Goal: Transaction & Acquisition: Purchase product/service

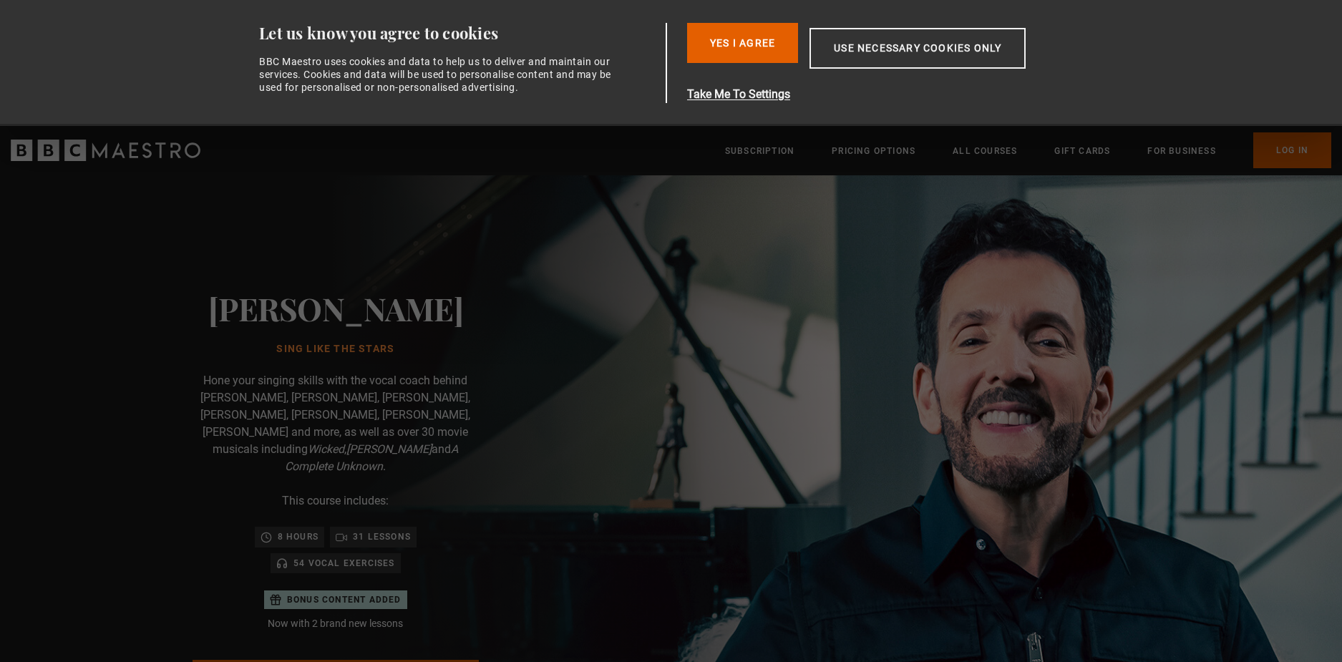
click at [769, 22] on div "Consent Details [#IABV2SETTINGS#] About Let us know you agree to cookies BBC Ma…" at bounding box center [671, 63] width 902 height 126
click at [701, 39] on button "Yes I Agree" at bounding box center [742, 43] width 111 height 40
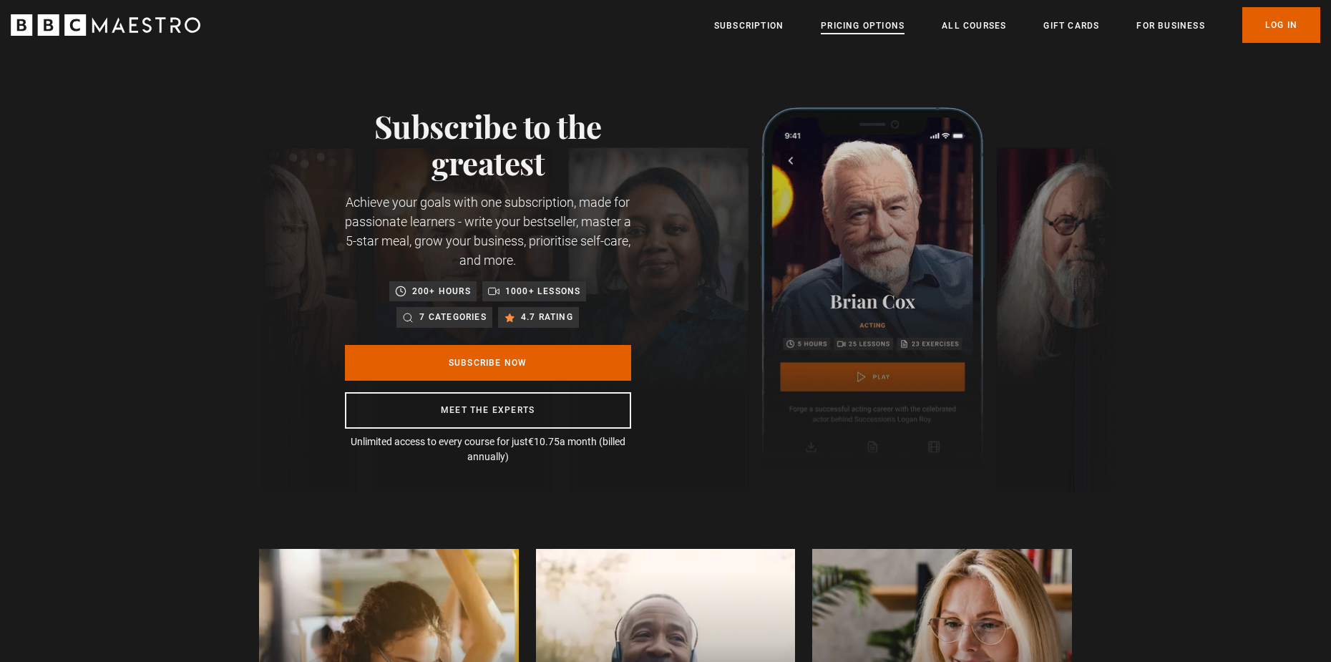
click at [867, 23] on link "Pricing Options" at bounding box center [863, 26] width 84 height 14
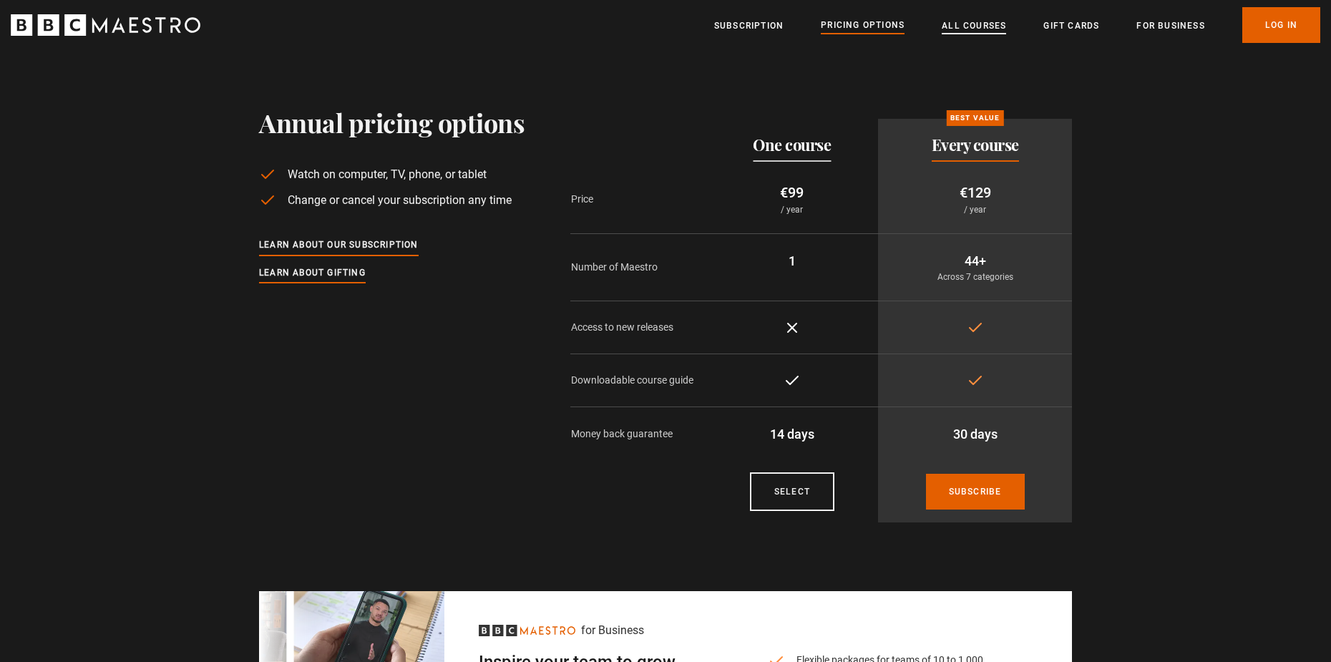
click at [985, 24] on link "All Courses" at bounding box center [974, 26] width 64 height 14
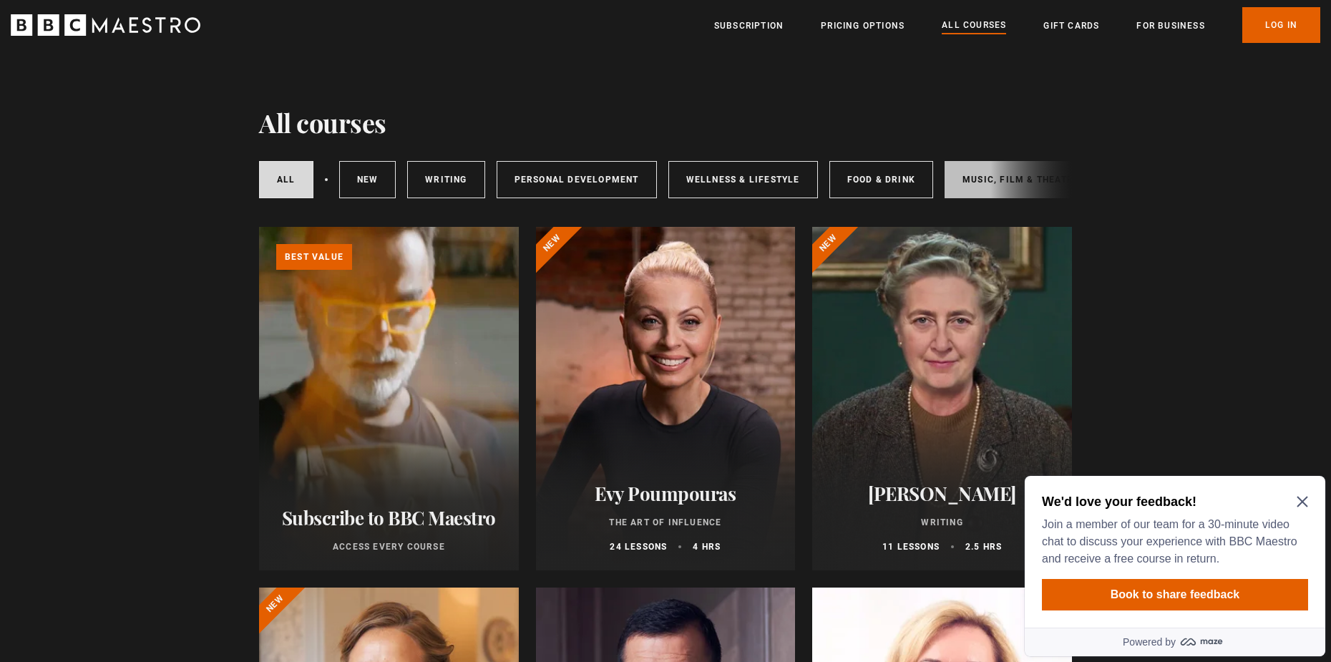
drag, startPoint x: 1027, startPoint y: 181, endPoint x: 961, endPoint y: 190, distance: 66.5
click at [961, 190] on div "All courses New courses Writing Personal Development Wellness & Lifestyle Food …" at bounding box center [665, 179] width 813 height 49
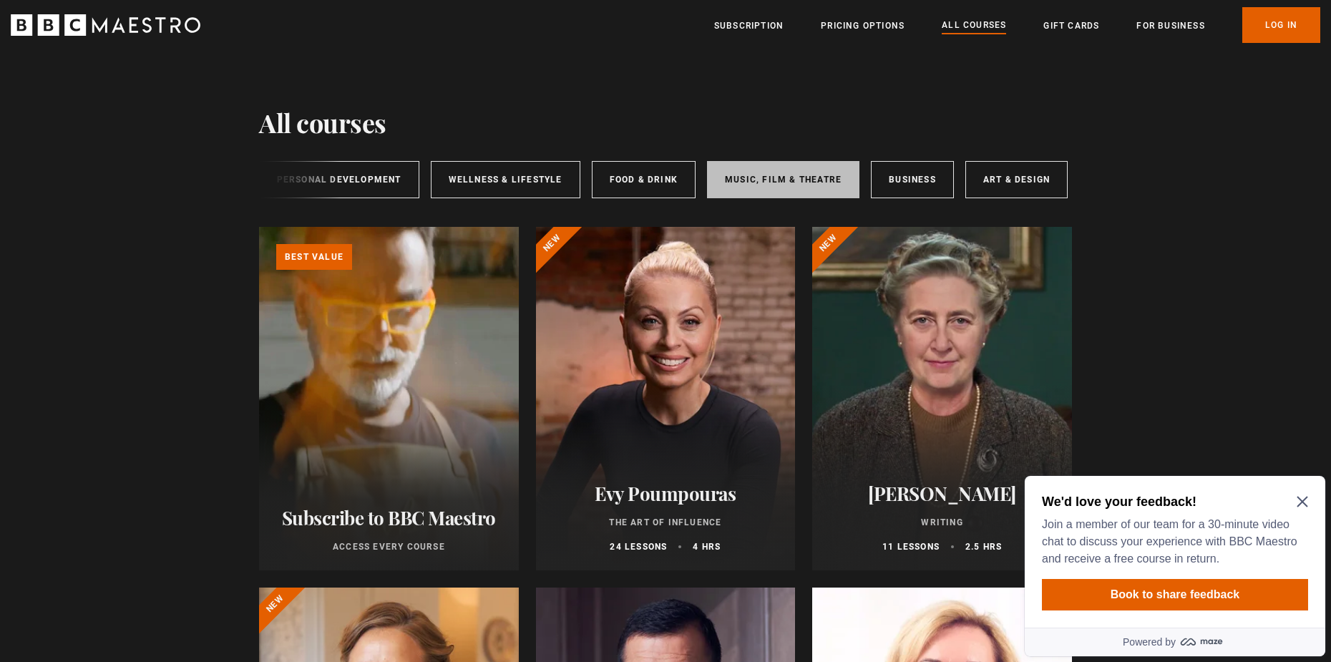
scroll to position [0, 139]
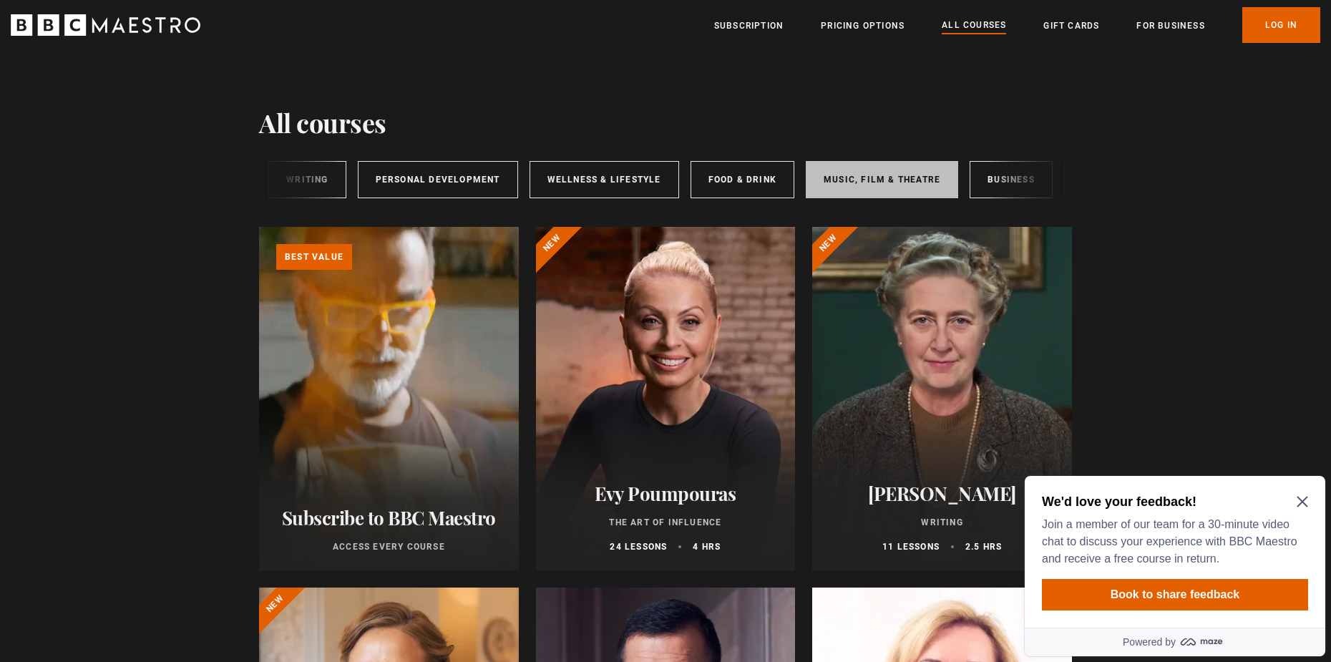
click at [835, 175] on link "Music, Film & Theatre" at bounding box center [882, 179] width 152 height 37
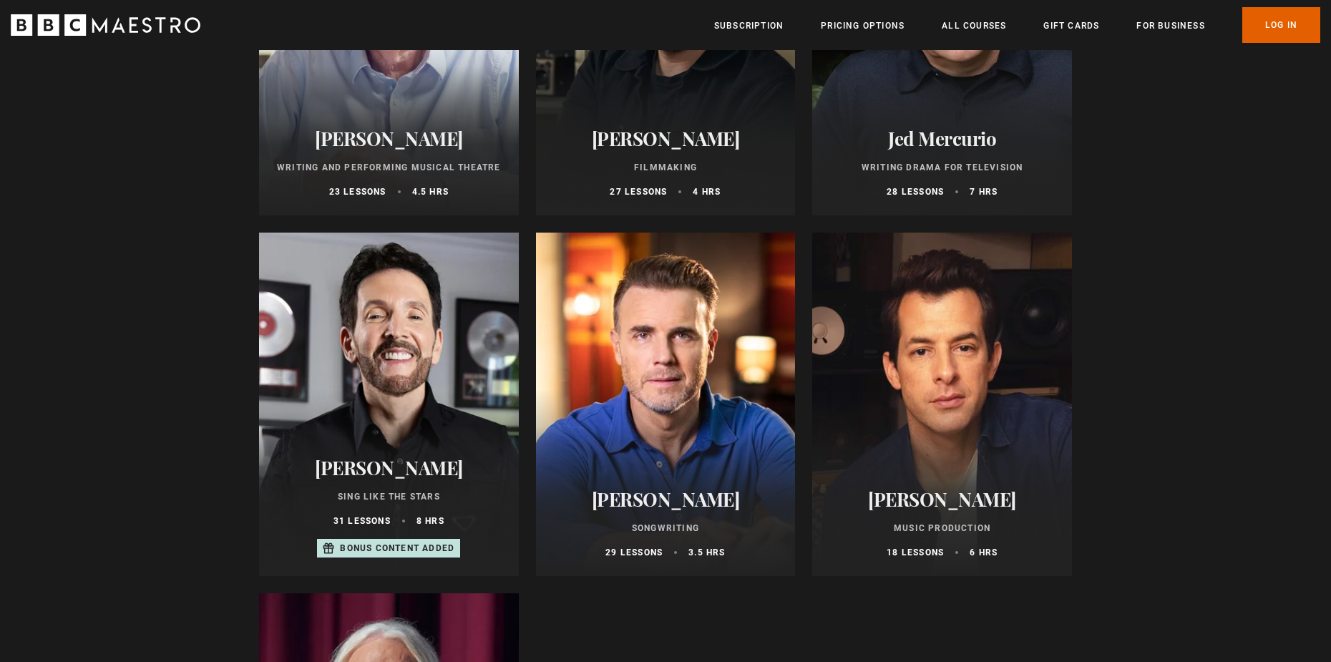
scroll to position [930, 0]
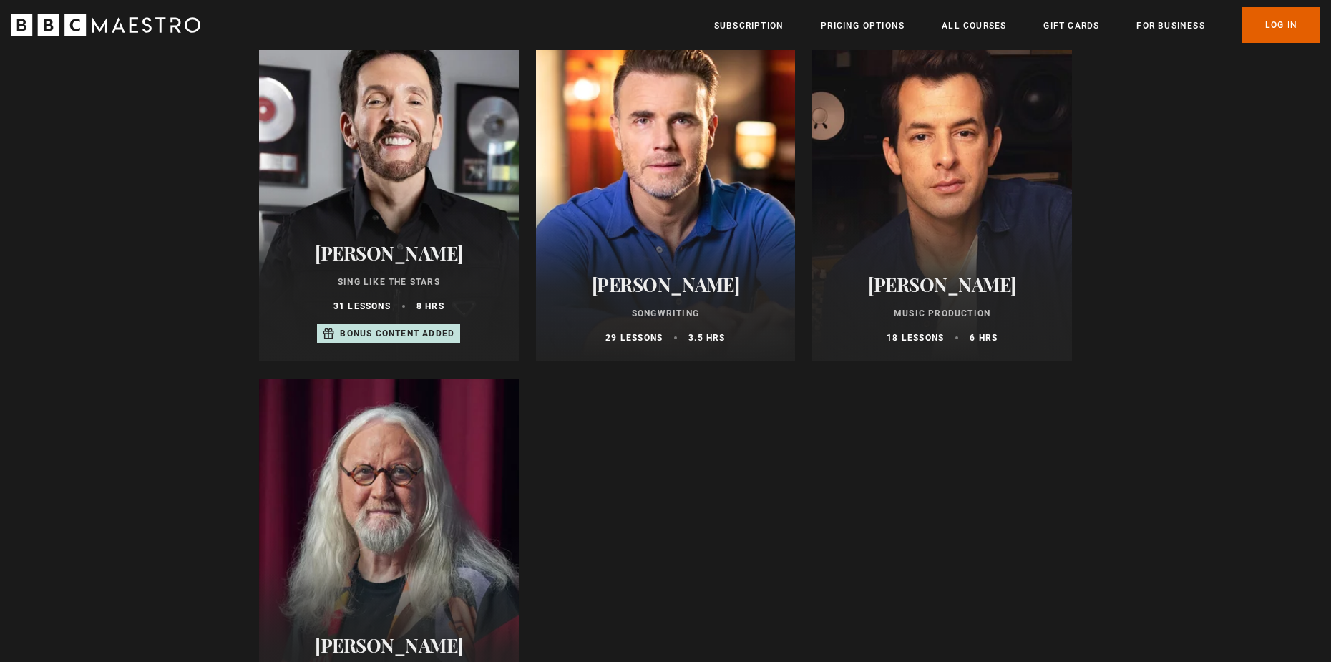
click at [447, 331] on div "[PERSON_NAME] Sing Like the Stars 31 lessons 8 hrs Bonus content added" at bounding box center [389, 293] width 260 height 137
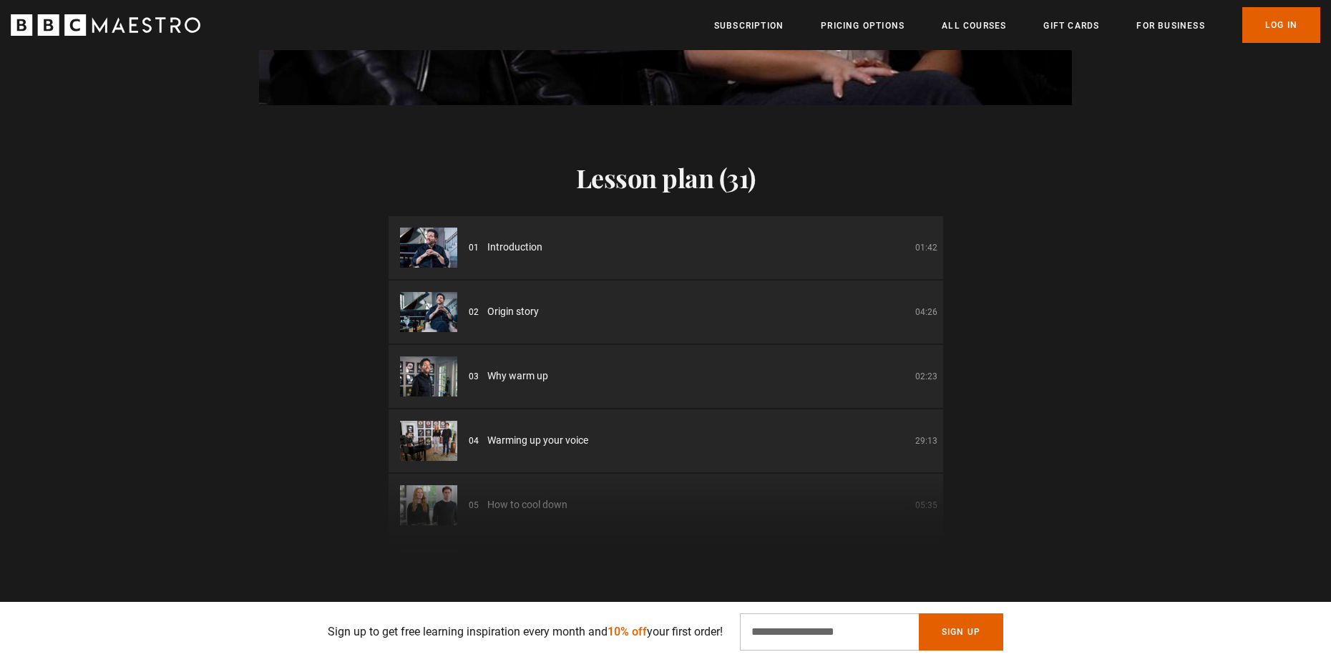
drag, startPoint x: 943, startPoint y: 486, endPoint x: 981, endPoint y: 172, distance: 316.5
click at [981, 172] on div "Lesson plan (31) 01 Introduction 01:42 02 Origin story 04:26 03 Why warm up 02:…" at bounding box center [665, 332] width 1331 height 454
click at [1086, 276] on div "Lesson plan (31) 01 Introduction 01:42 02 Origin story 04:26 03 Why warm up 02:…" at bounding box center [665, 332] width 1331 height 454
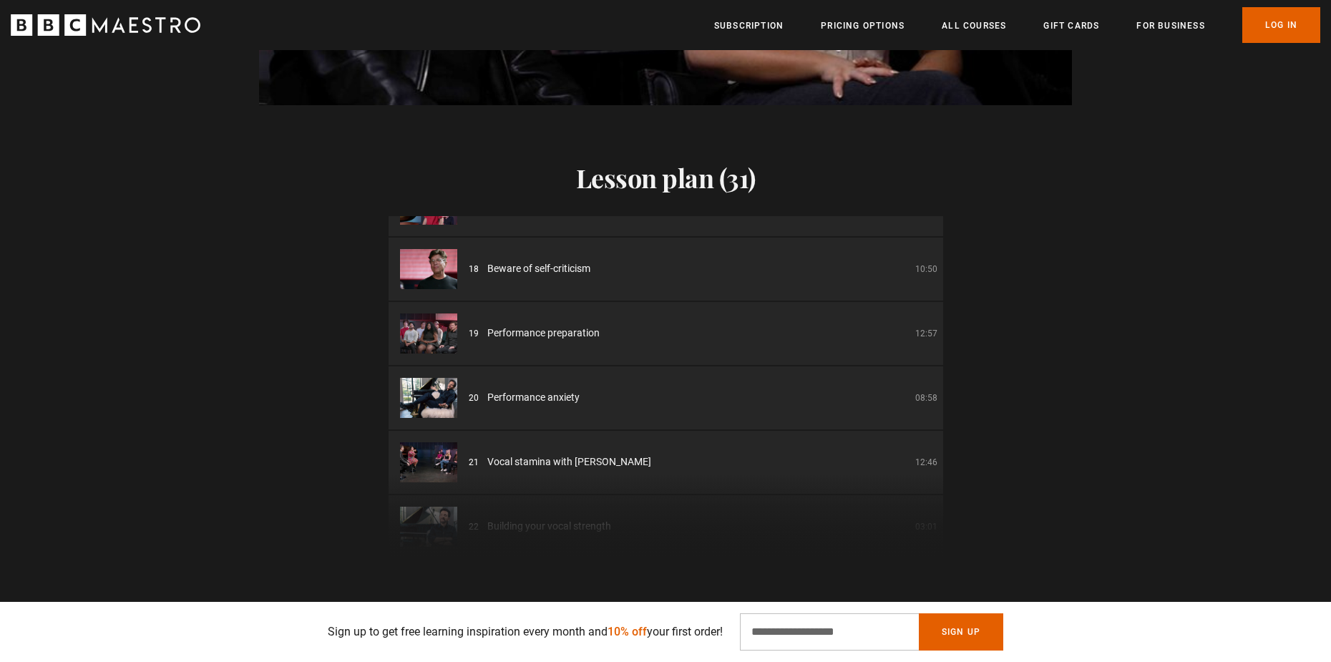
scroll to position [1145, 0]
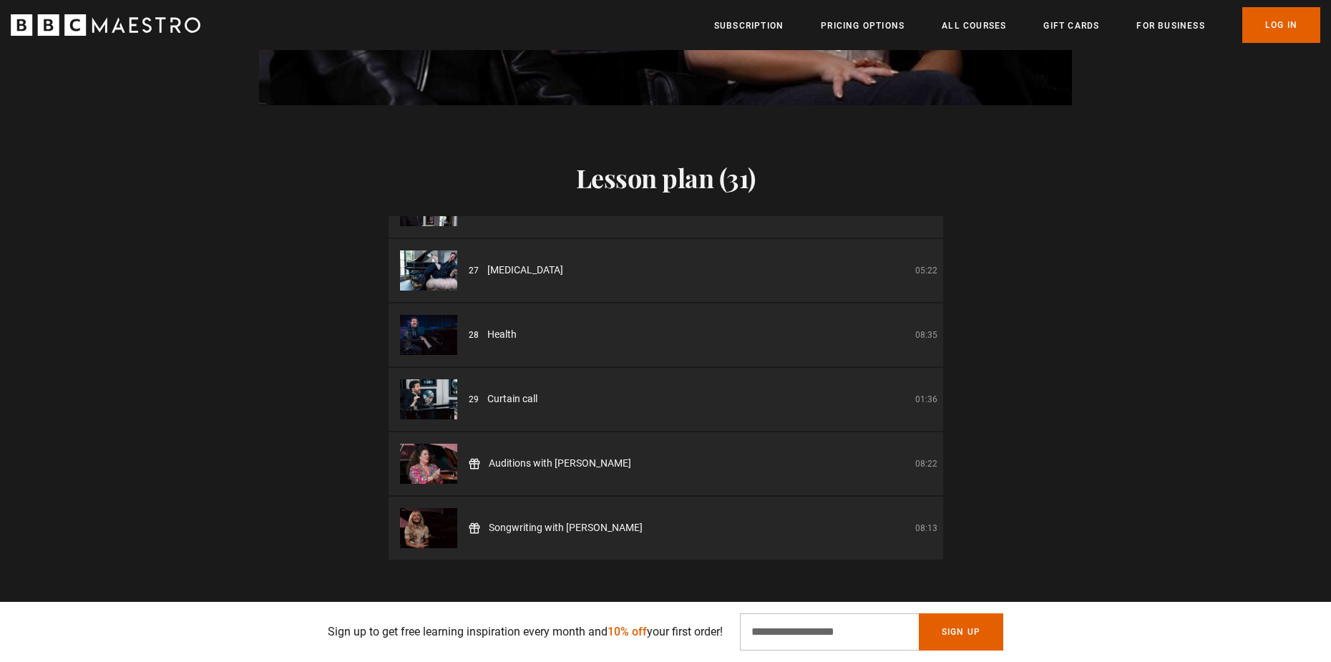
click at [518, 520] on span "Songwriting with Sabrina Carpenter" at bounding box center [566, 527] width 154 height 15
click at [432, 508] on img at bounding box center [428, 528] width 57 height 40
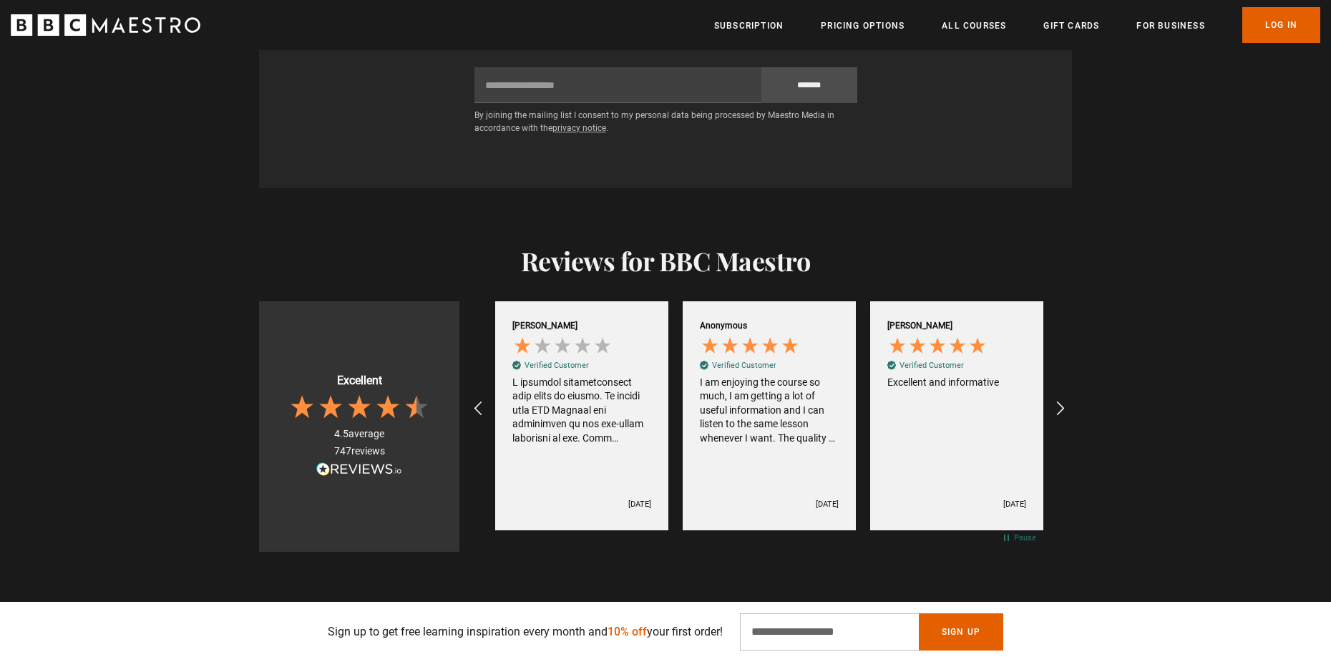
scroll to position [0, 1688]
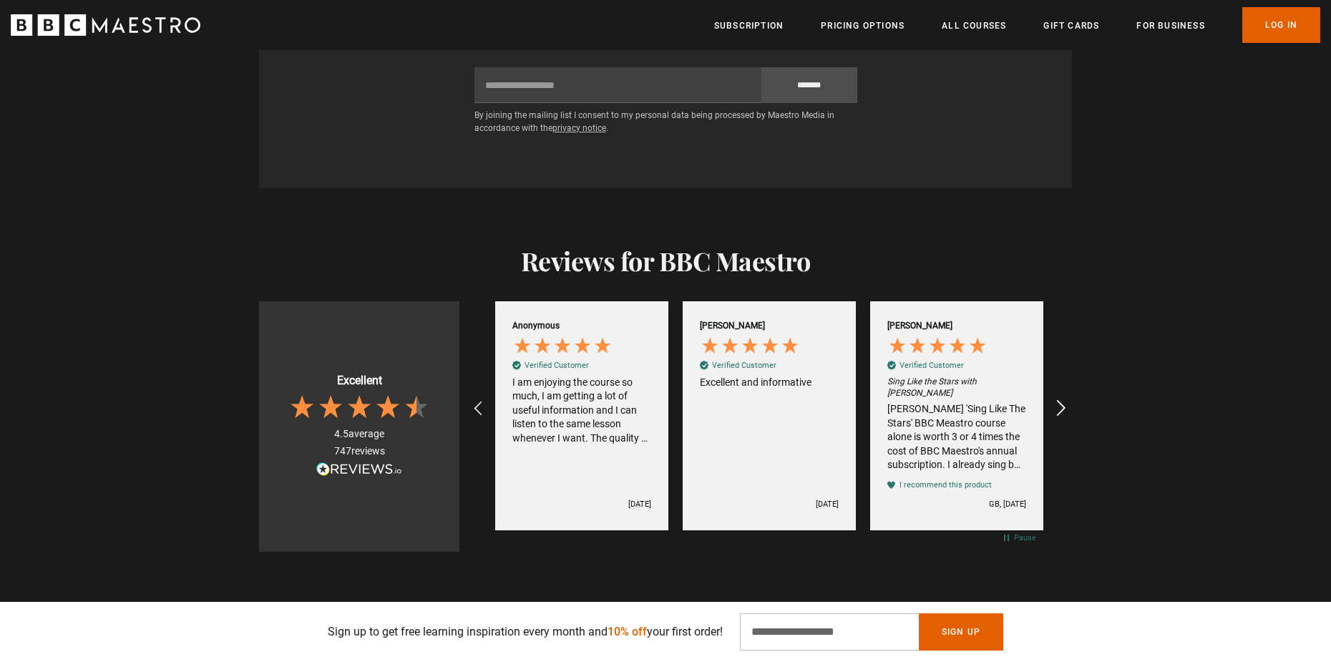
click at [1051, 399] on icon "REVIEWS.io Carousel Scroll Right" at bounding box center [1061, 409] width 20 height 20
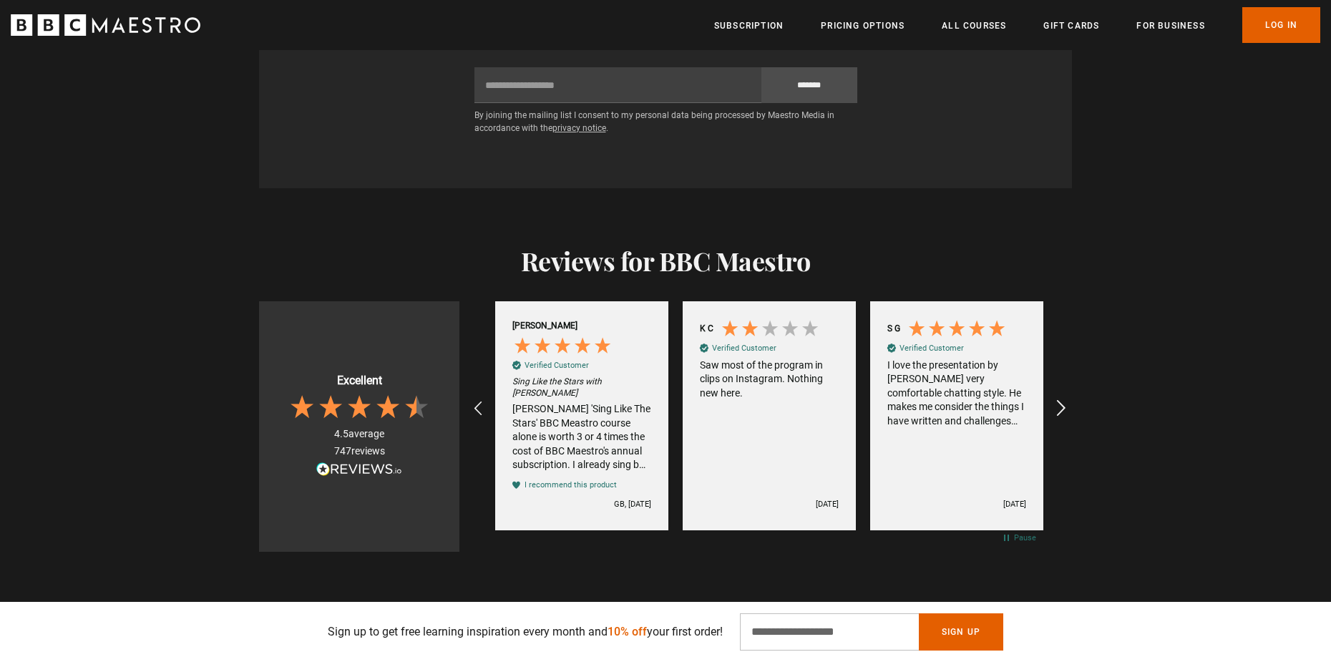
click at [1051, 399] on icon "REVIEWS.io Carousel Scroll Right" at bounding box center [1061, 409] width 20 height 20
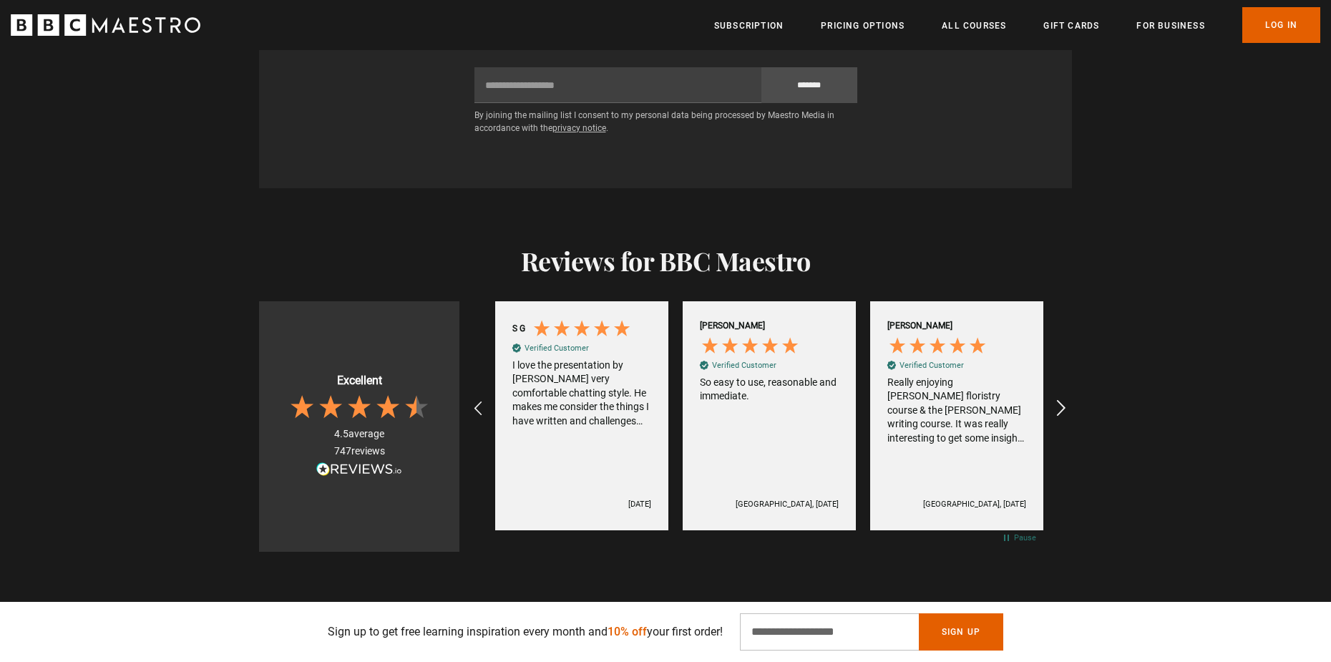
click at [1051, 399] on icon "REVIEWS.io Carousel Scroll Right" at bounding box center [1061, 409] width 20 height 20
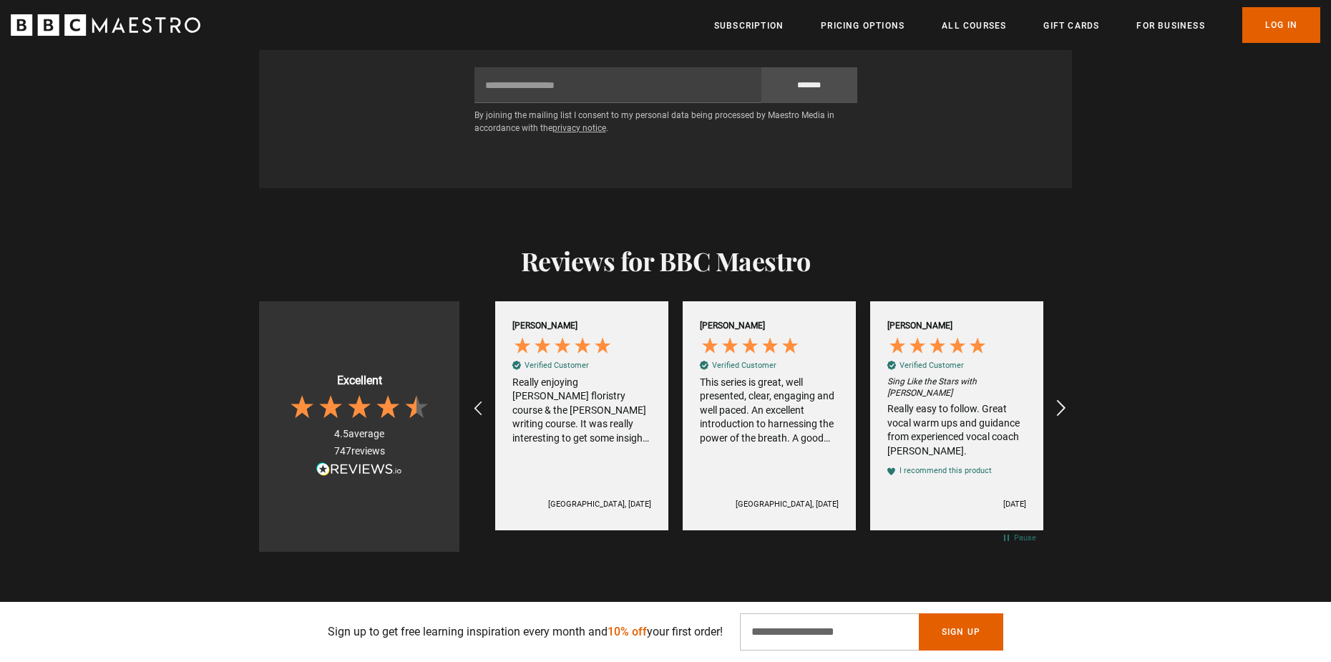
click at [1051, 399] on icon "REVIEWS.io Carousel Scroll Right" at bounding box center [1061, 409] width 20 height 20
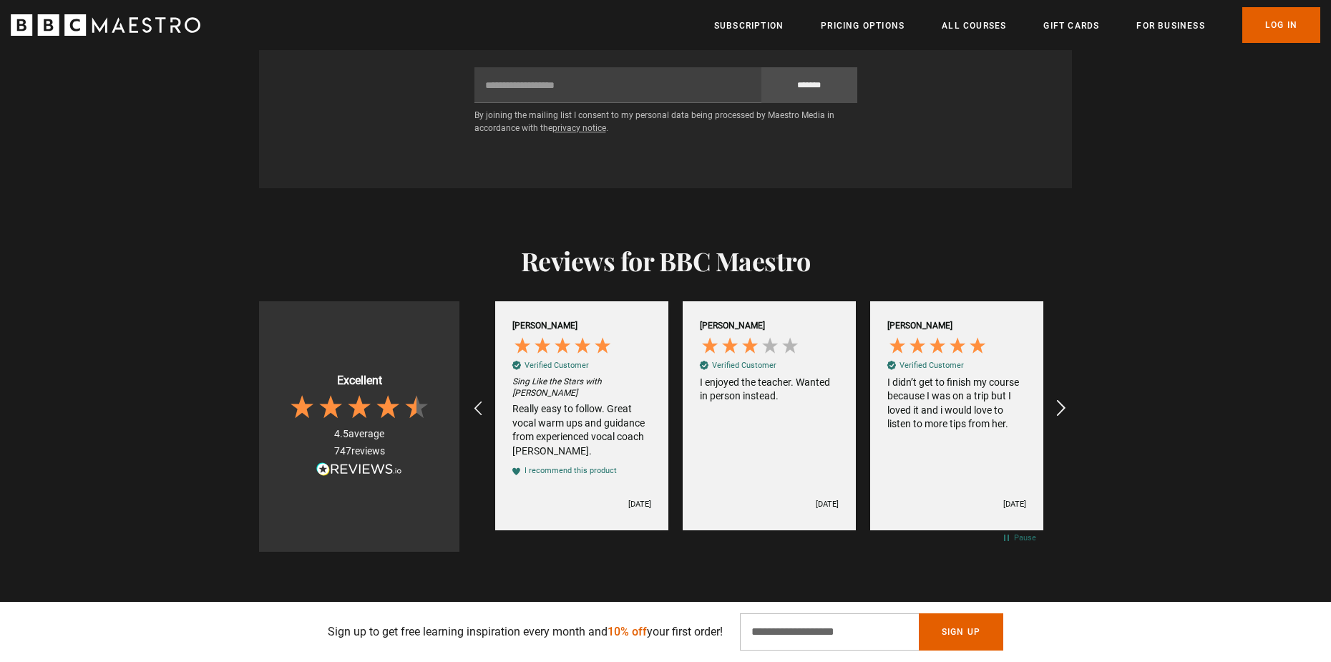
click at [1051, 399] on icon "REVIEWS.io Carousel Scroll Right" at bounding box center [1061, 409] width 20 height 20
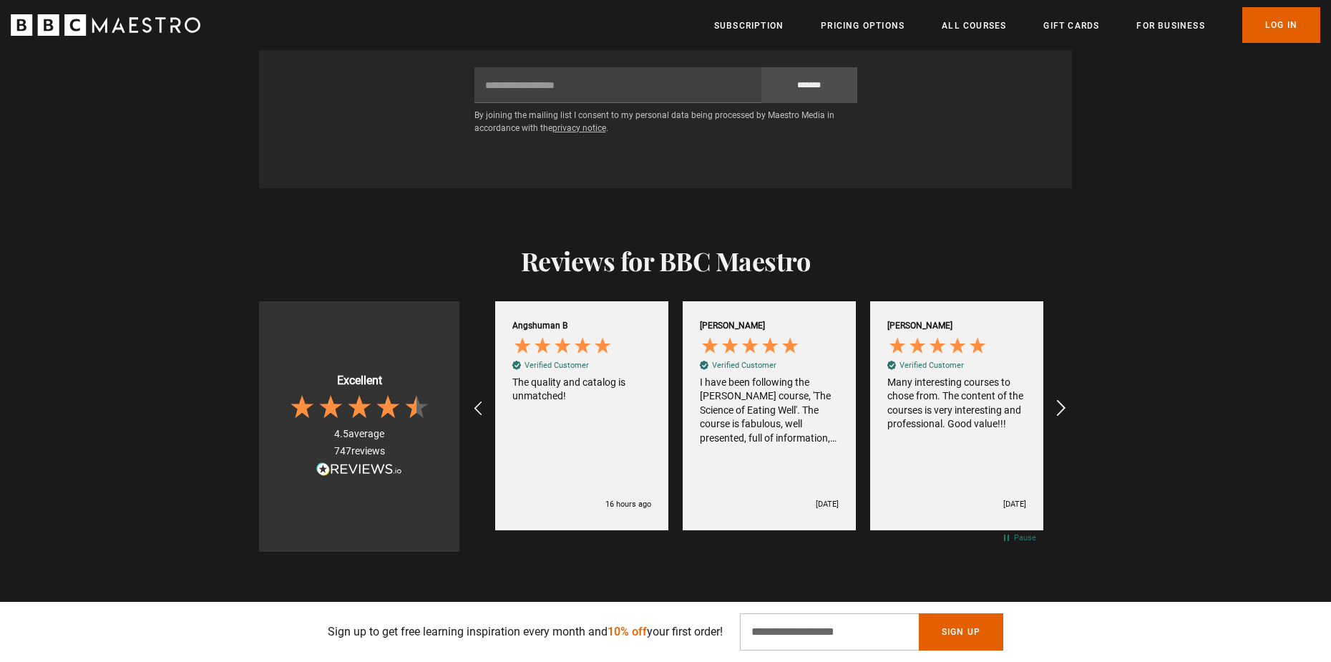
click at [1051, 399] on icon "REVIEWS.io Carousel Scroll Right" at bounding box center [1061, 409] width 20 height 20
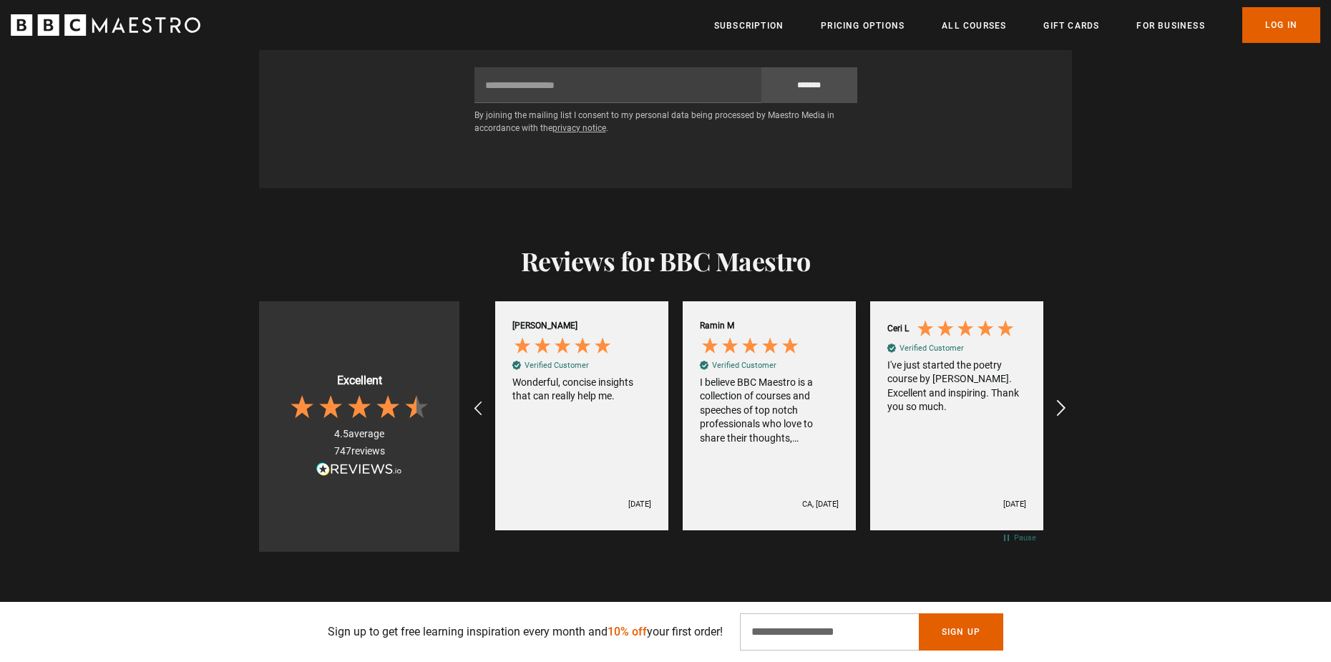
click at [1051, 399] on icon "REVIEWS.io Carousel Scroll Right" at bounding box center [1061, 409] width 20 height 20
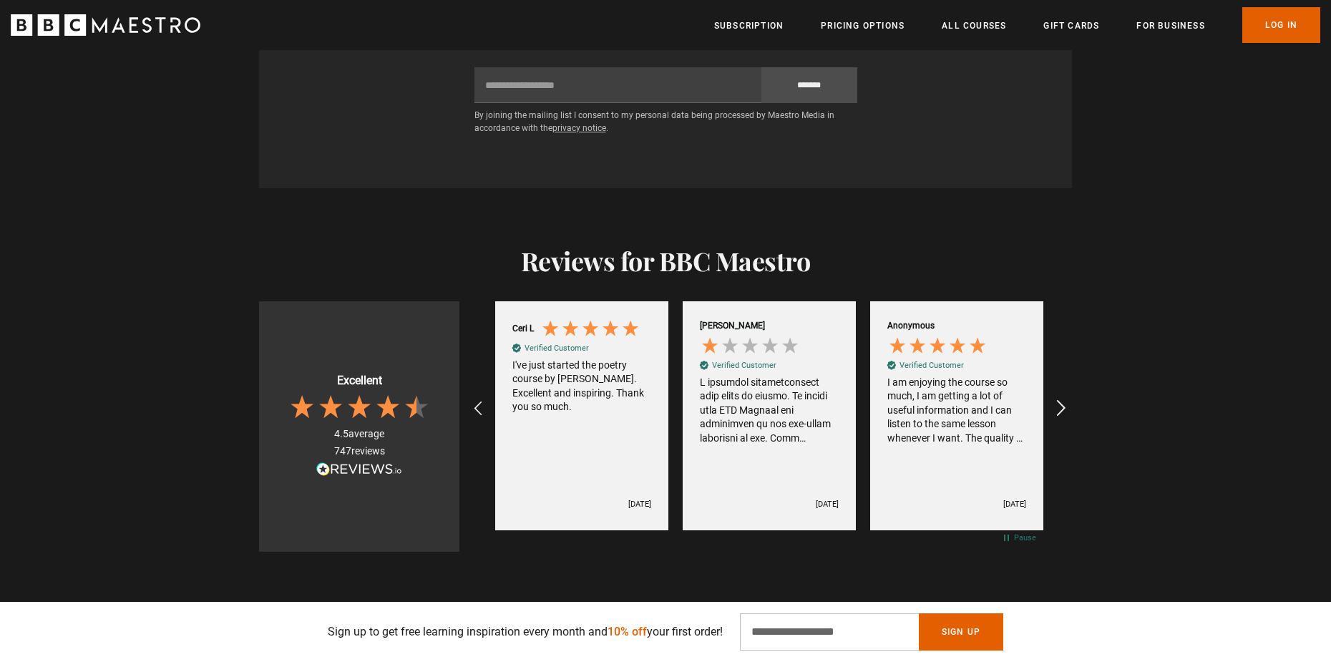
click at [1051, 399] on icon "REVIEWS.io Carousel Scroll Right" at bounding box center [1061, 409] width 20 height 20
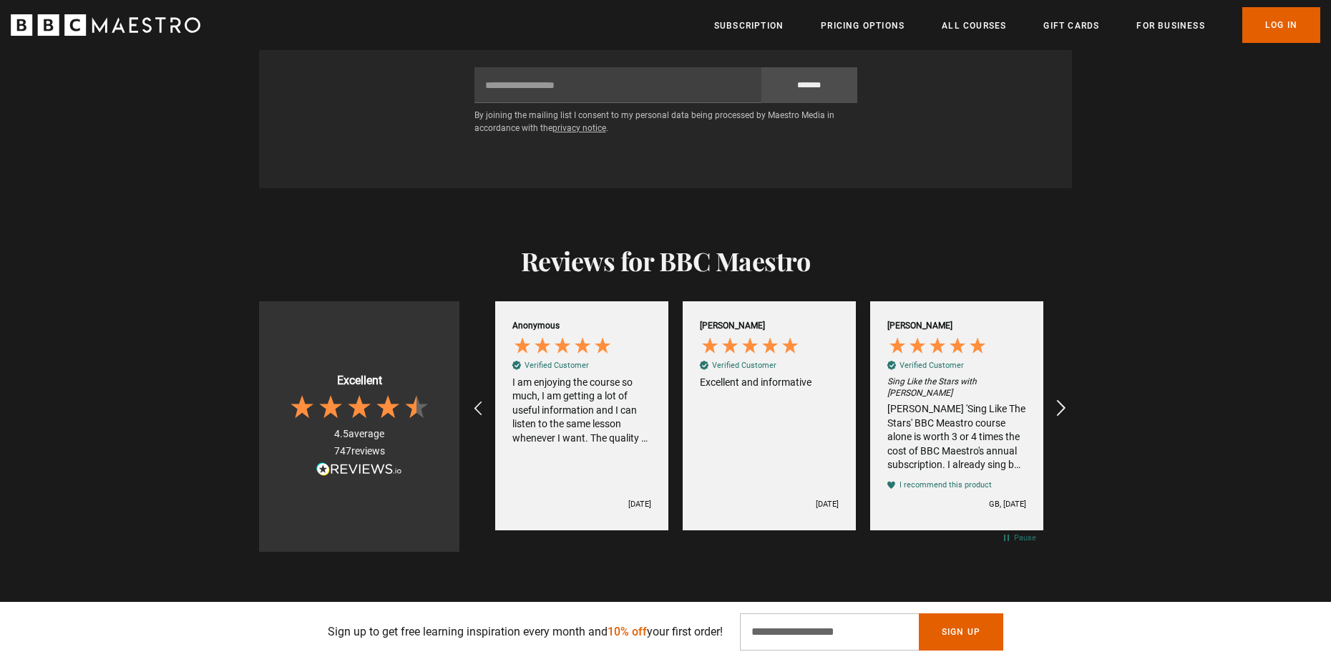
click at [1051, 399] on icon "REVIEWS.io Carousel Scroll Right" at bounding box center [1061, 409] width 20 height 20
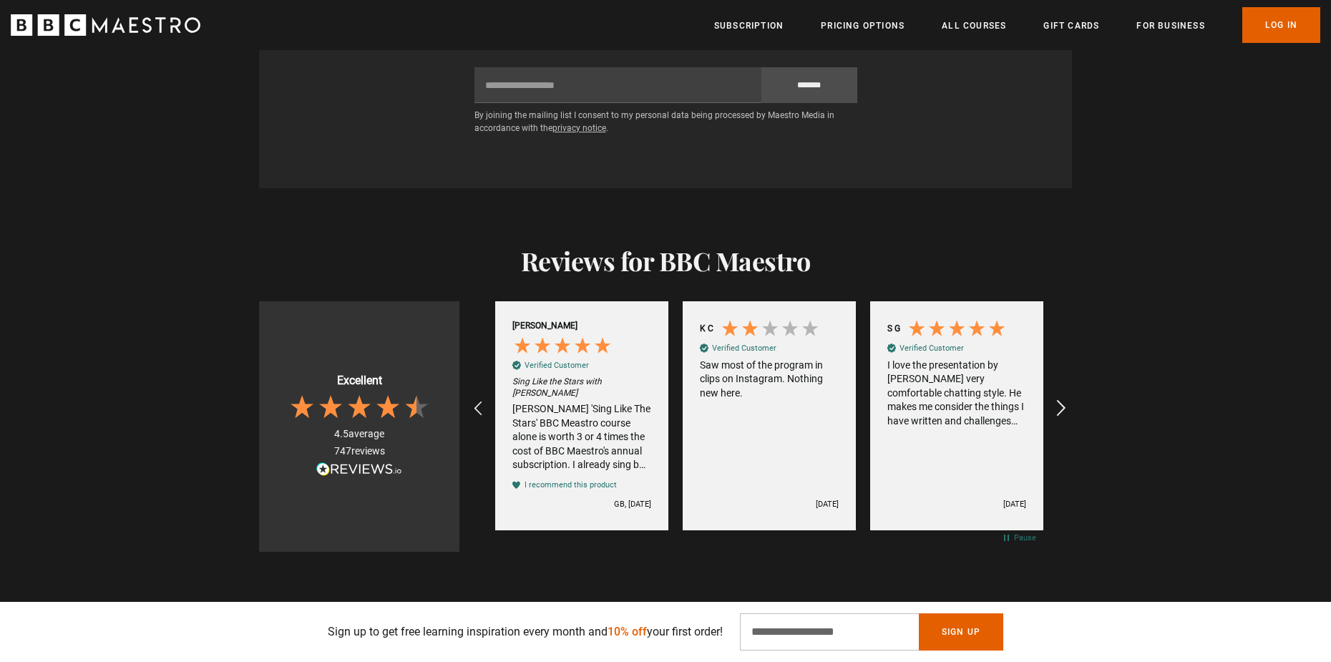
click at [1051, 399] on icon "REVIEWS.io Carousel Scroll Right" at bounding box center [1061, 409] width 20 height 20
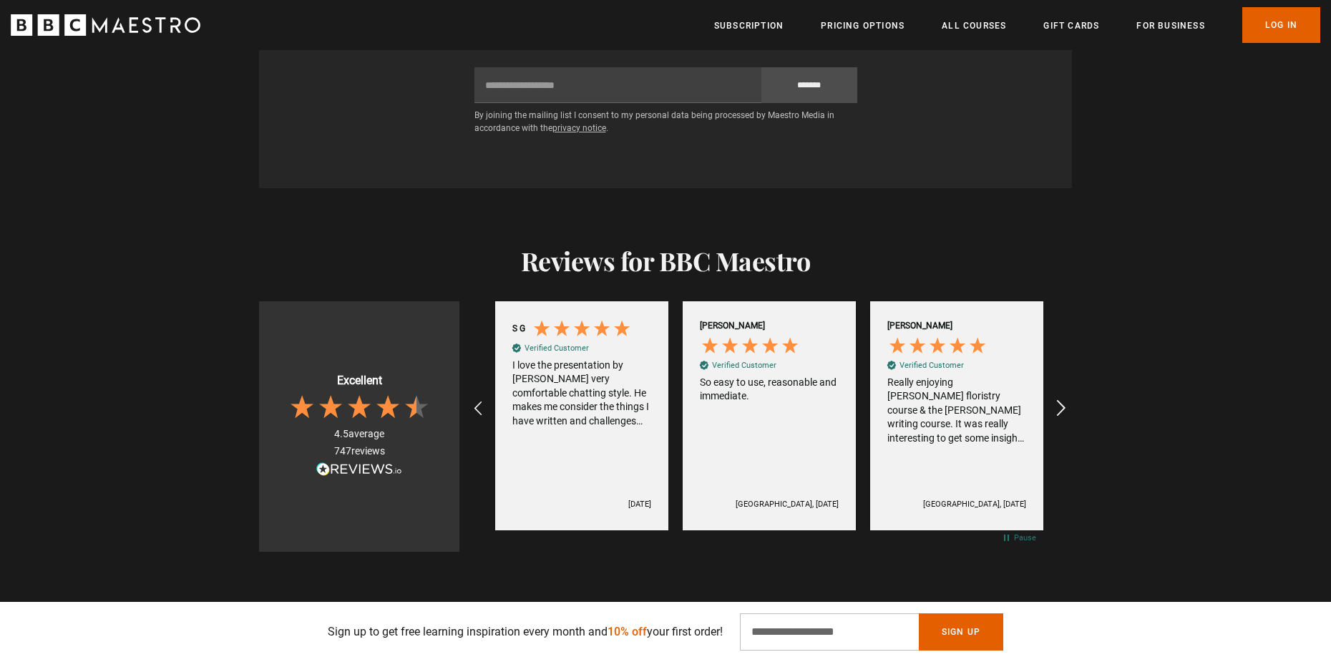
click at [1051, 399] on icon "REVIEWS.io Carousel Scroll Right" at bounding box center [1061, 409] width 20 height 20
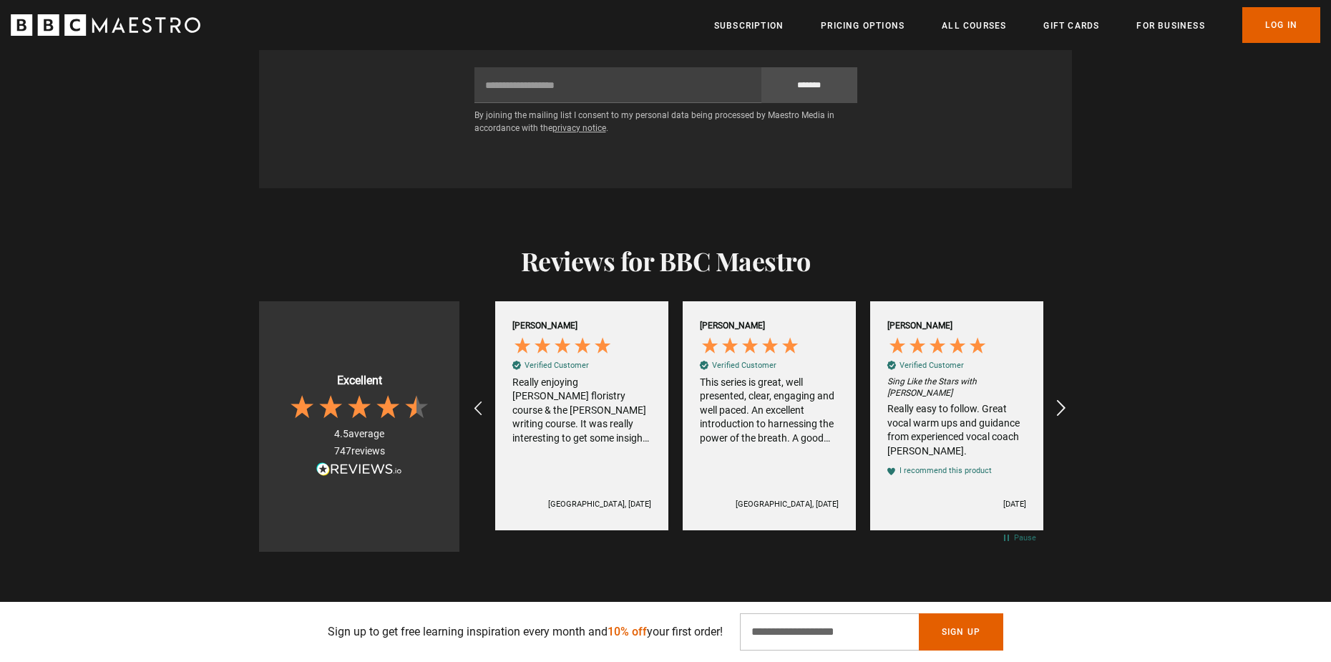
click at [1051, 399] on icon "REVIEWS.io Carousel Scroll Right" at bounding box center [1061, 409] width 20 height 20
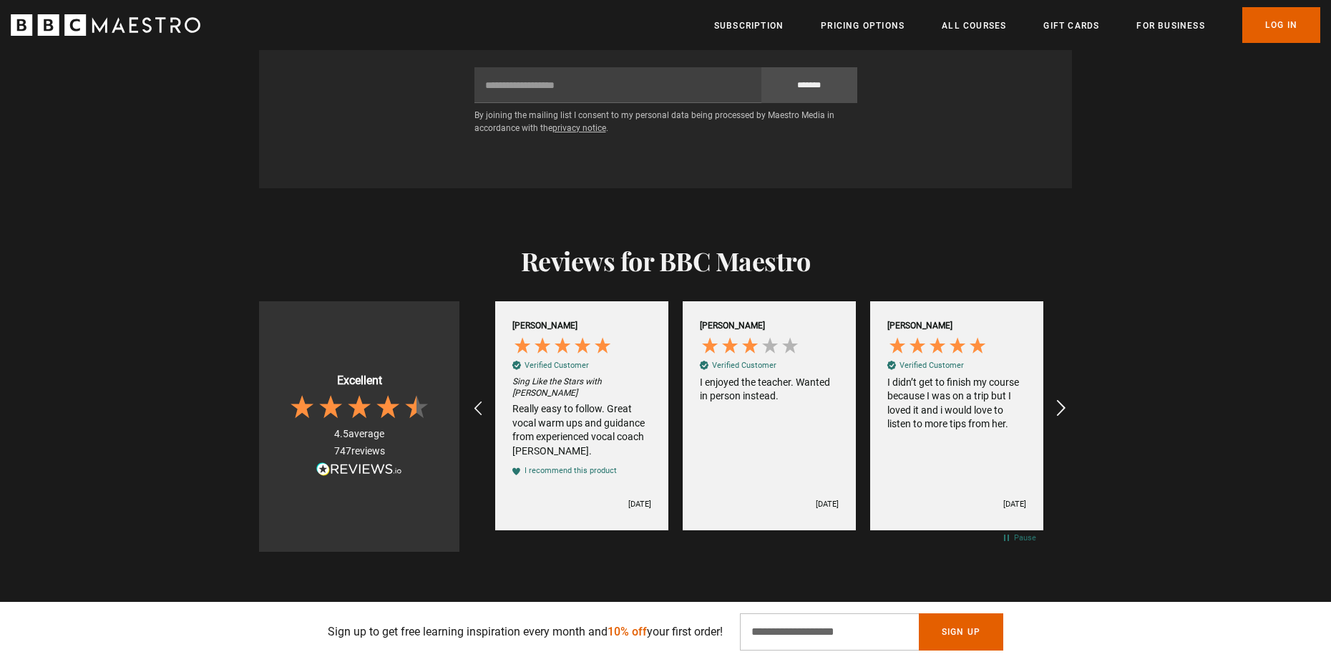
click at [1050, 389] on div "REVIEWS.io Carousel Scroll Right" at bounding box center [1059, 408] width 39 height 39
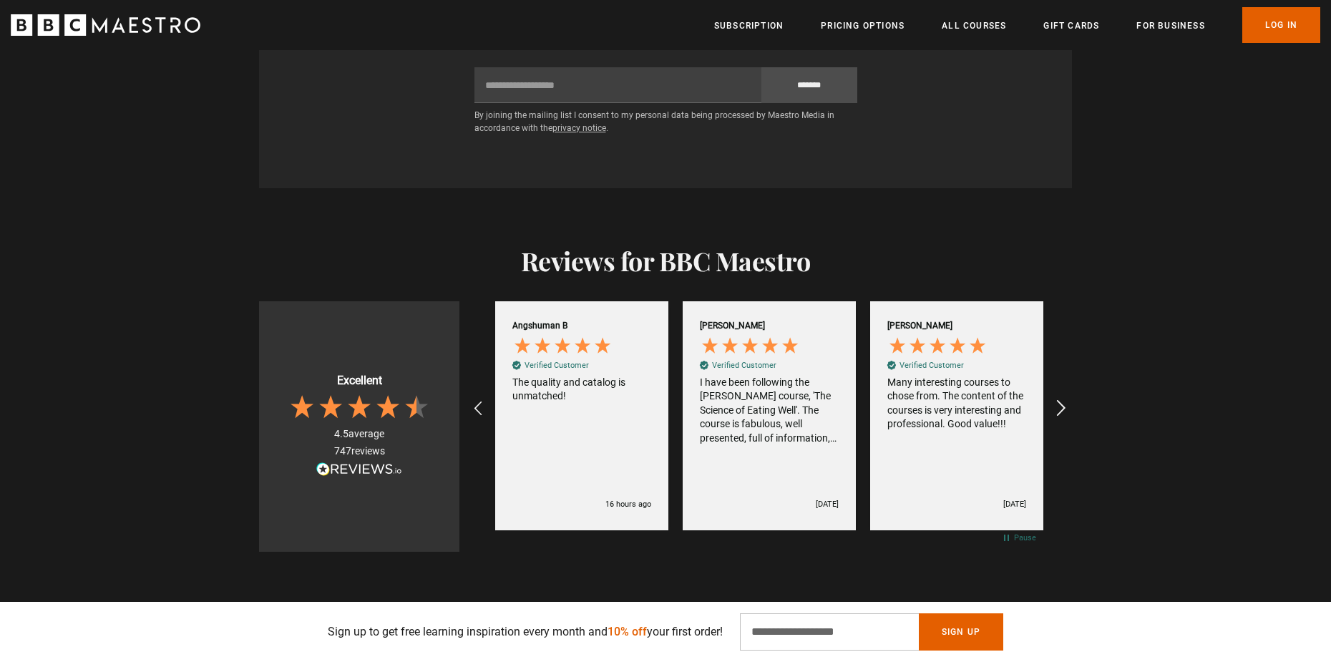
click at [1050, 389] on div "REVIEWS.io Carousel Scroll Right" at bounding box center [1059, 408] width 39 height 39
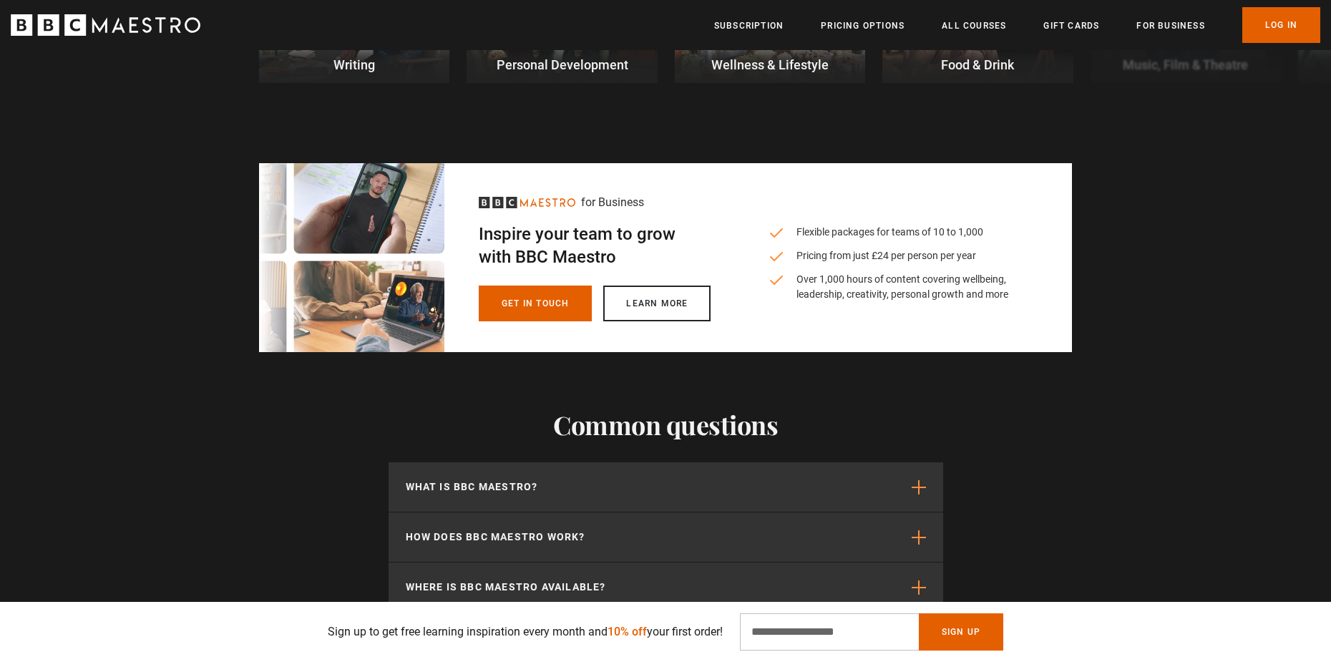
scroll to position [4509, 0]
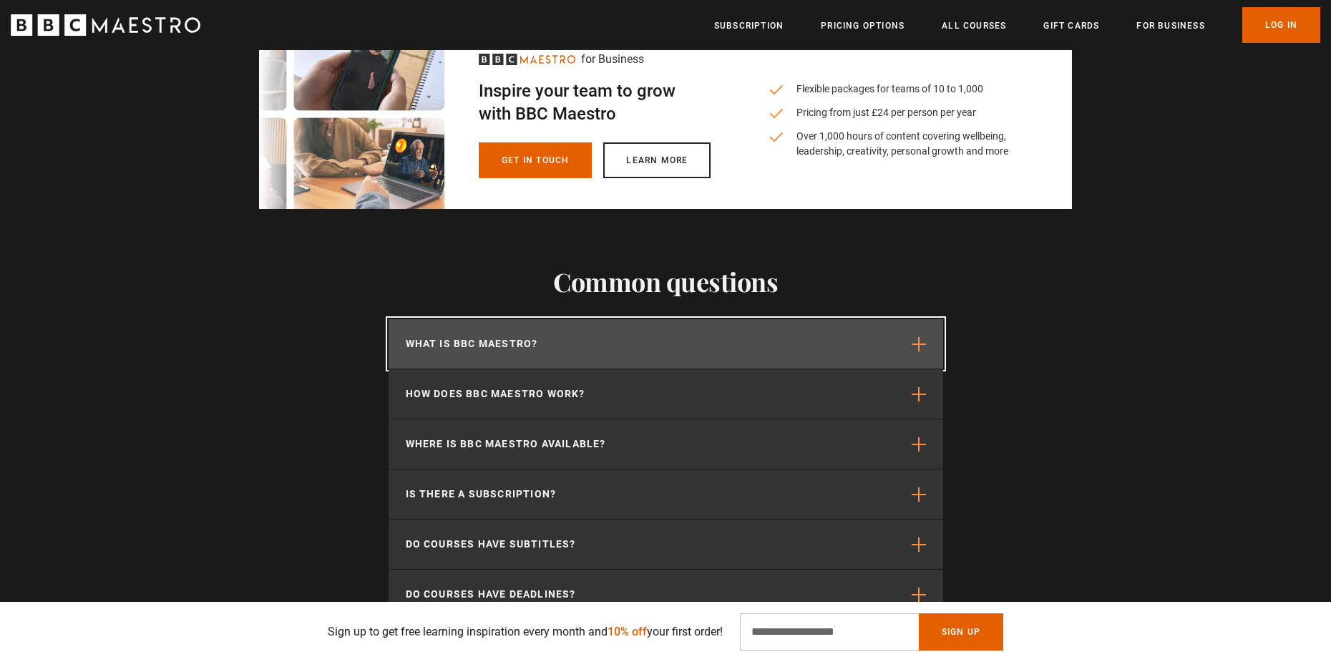
click at [796, 319] on button "What is BBC Maestro?" at bounding box center [666, 343] width 555 height 49
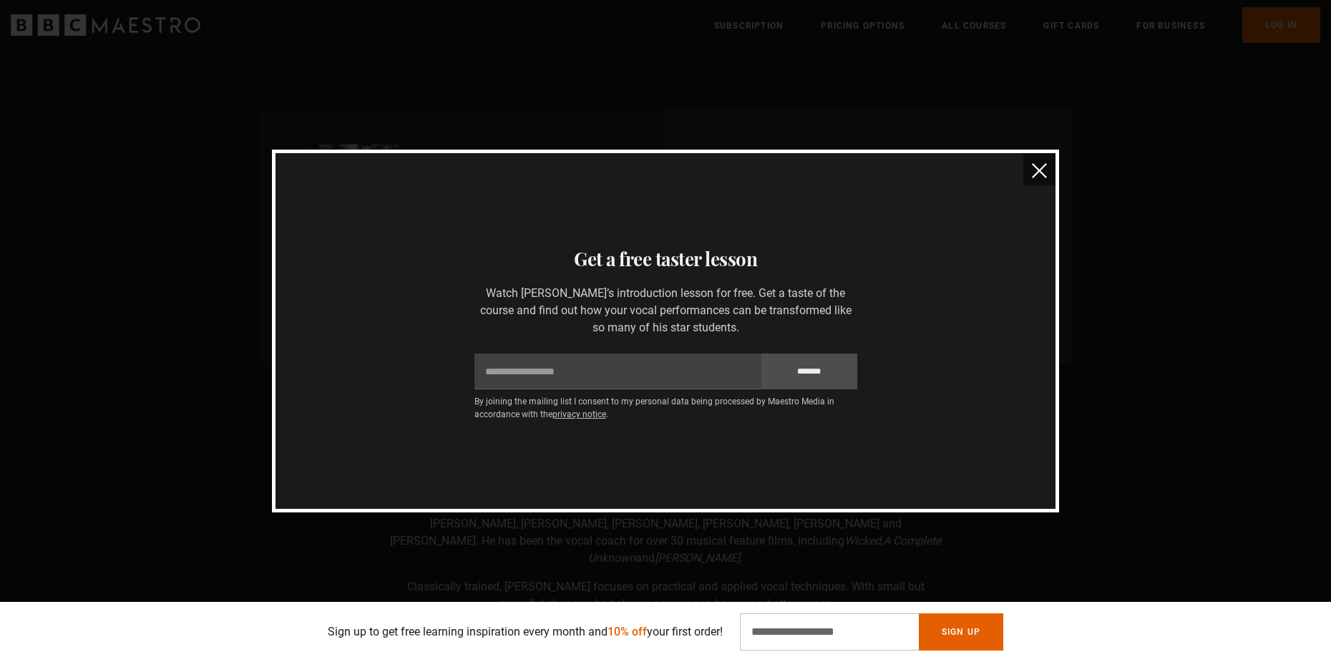
scroll to position [770, 0]
click at [1050, 159] on button "close" at bounding box center [1039, 169] width 32 height 32
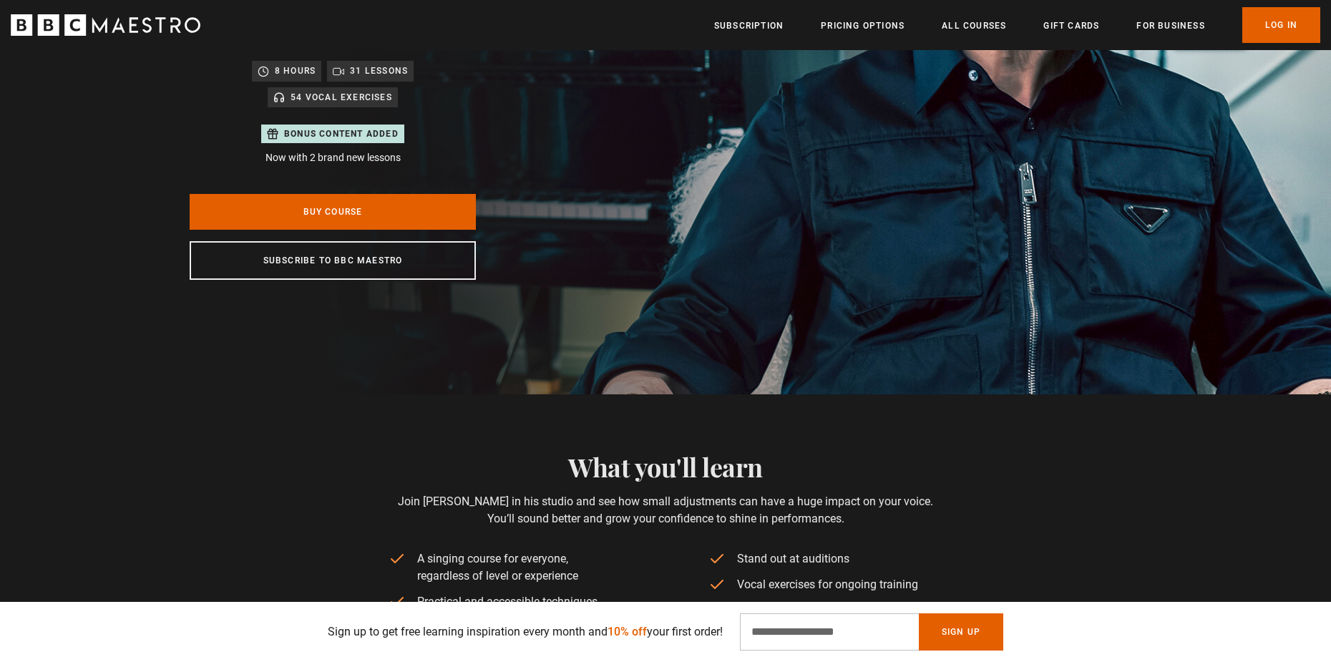
scroll to position [0, 0]
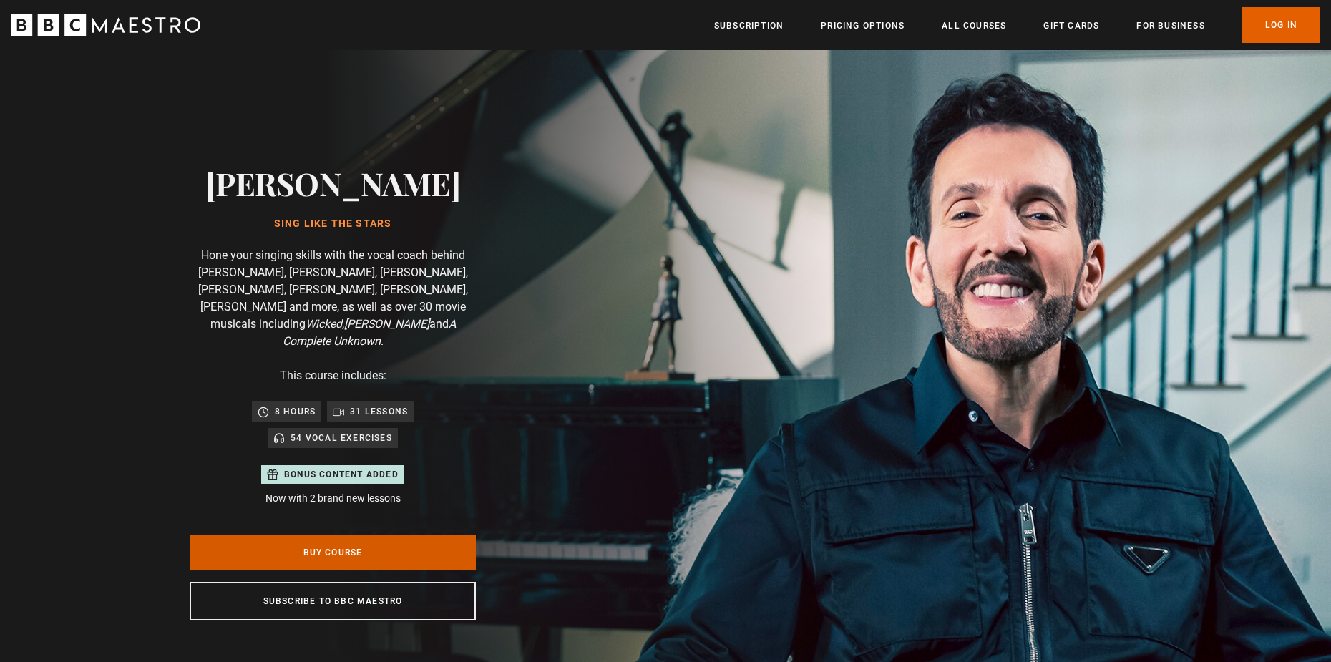
click at [360, 535] on link "Buy Course" at bounding box center [333, 553] width 286 height 36
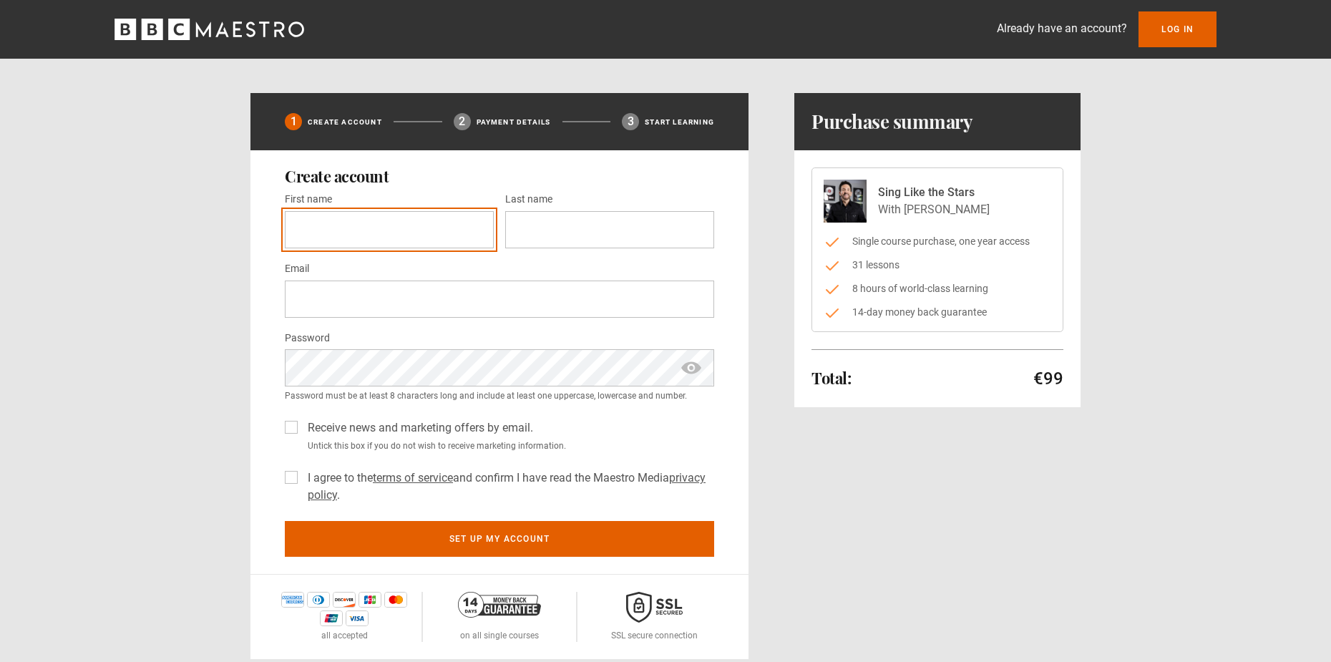
click at [357, 232] on input "First name *" at bounding box center [389, 229] width 209 height 37
type input "*****"
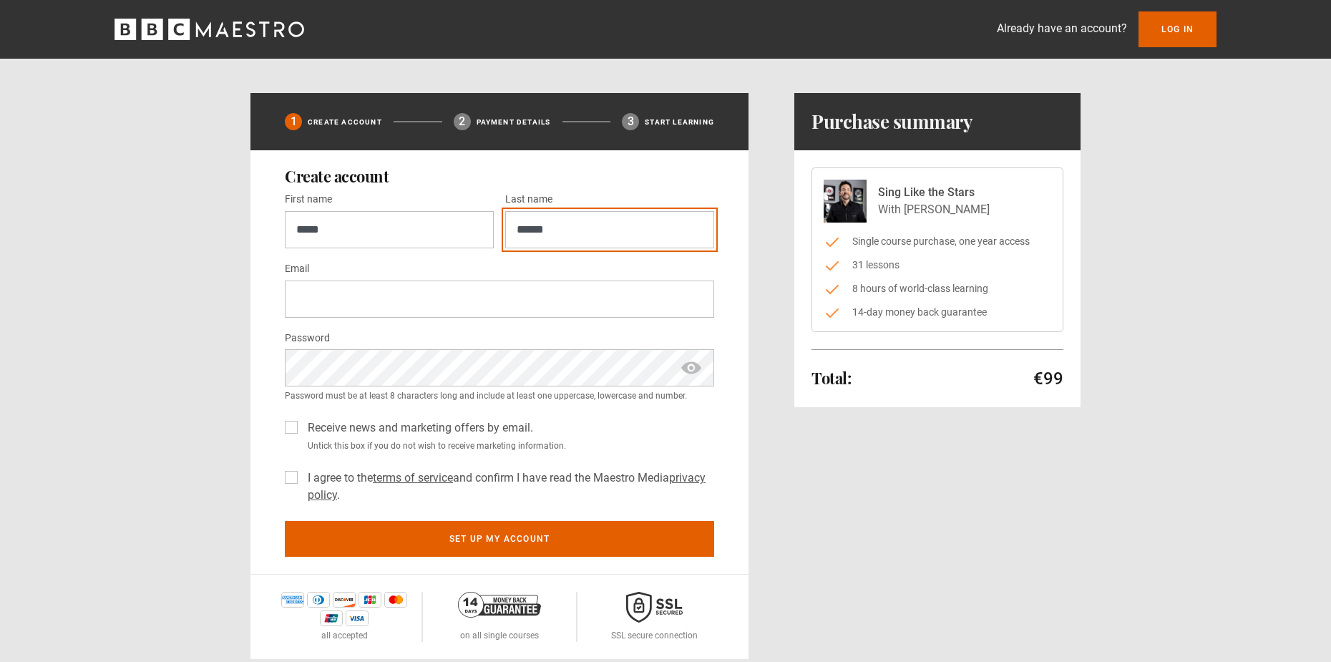
type input "******"
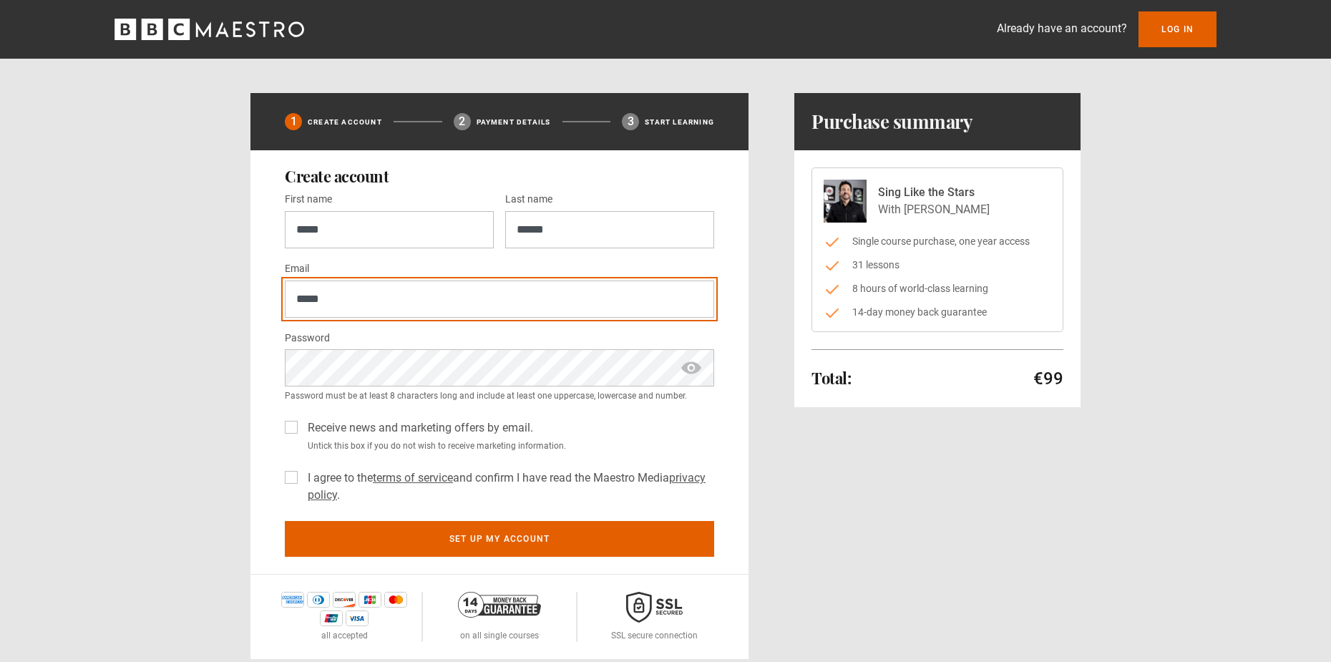
type input "**********"
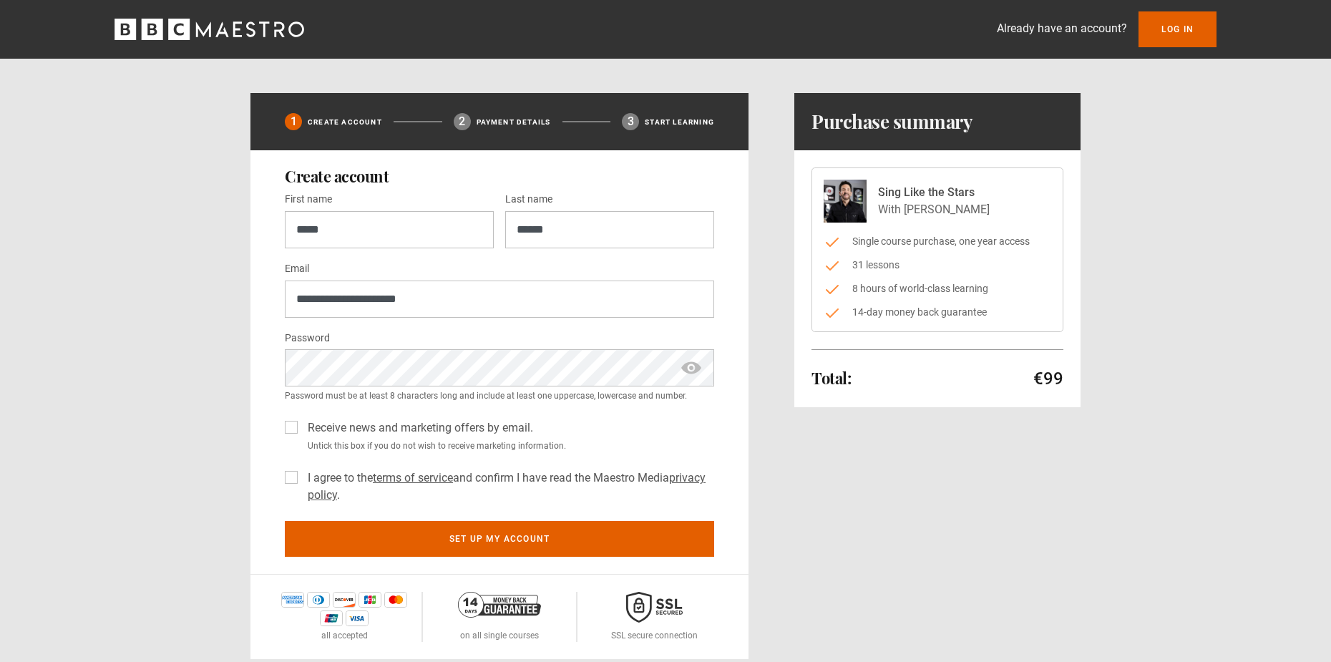
click at [362, 338] on div "Password * Password must be at least 8 characters long and include at least one…" at bounding box center [499, 366] width 429 height 74
click at [186, 331] on div "**********" at bounding box center [665, 329] width 1331 height 659
click at [276, 423] on div "**********" at bounding box center [499, 362] width 498 height 424
click at [302, 424] on label "Receive news and marketing offers by email." at bounding box center [417, 427] width 231 height 17
click at [298, 472] on div "I agree to the terms of service and confirm I have read the Maestro Media priva…" at bounding box center [499, 484] width 429 height 40
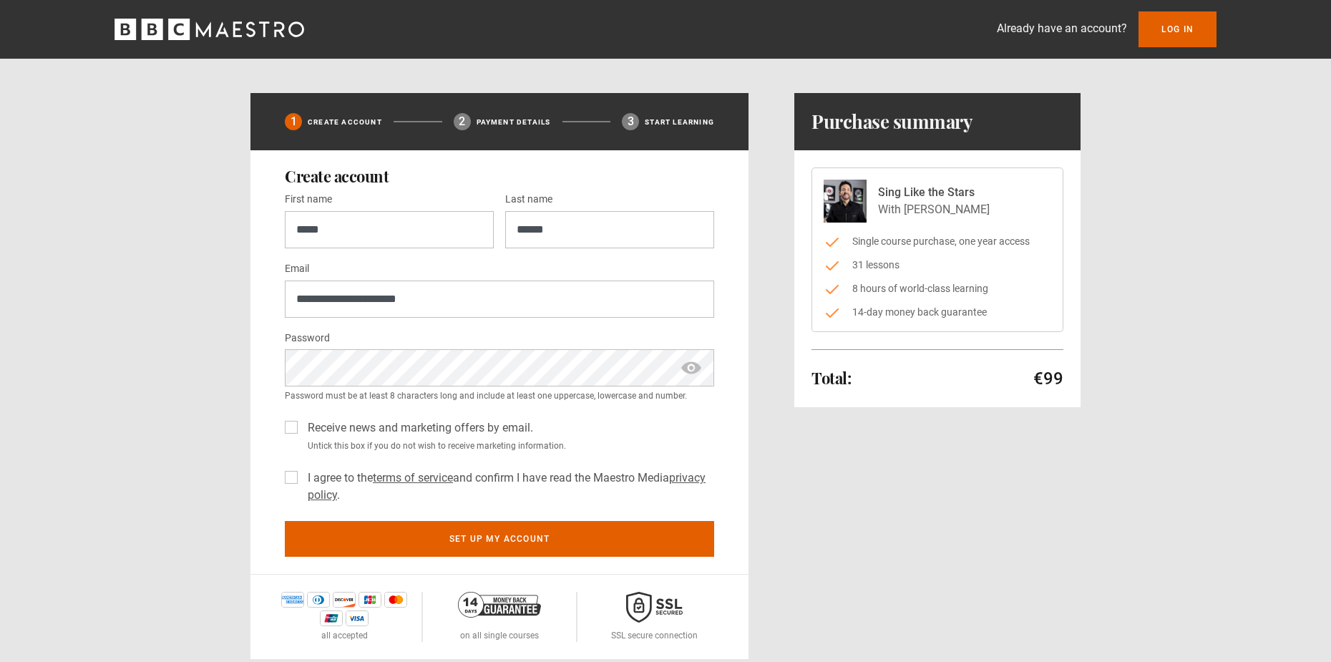
click at [302, 477] on label "I agree to the terms of service and confirm I have read the Maestro Media priva…" at bounding box center [508, 486] width 412 height 34
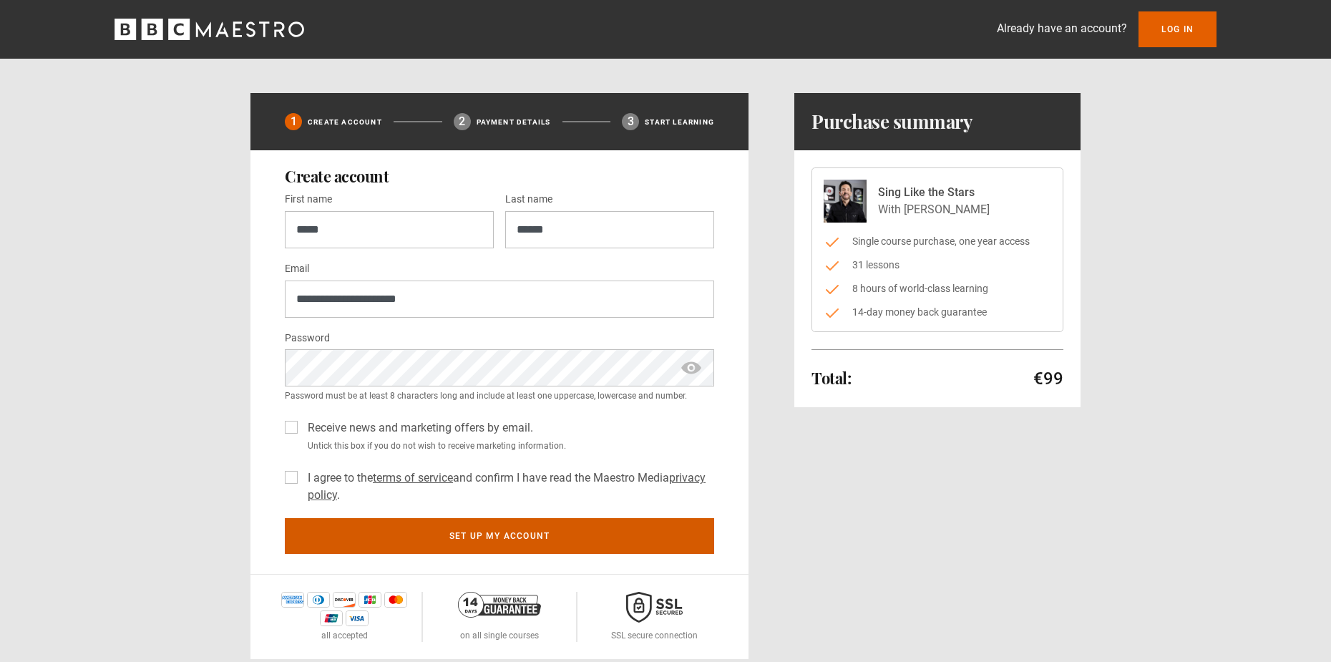
click at [429, 529] on button "Set up my account" at bounding box center [499, 536] width 429 height 36
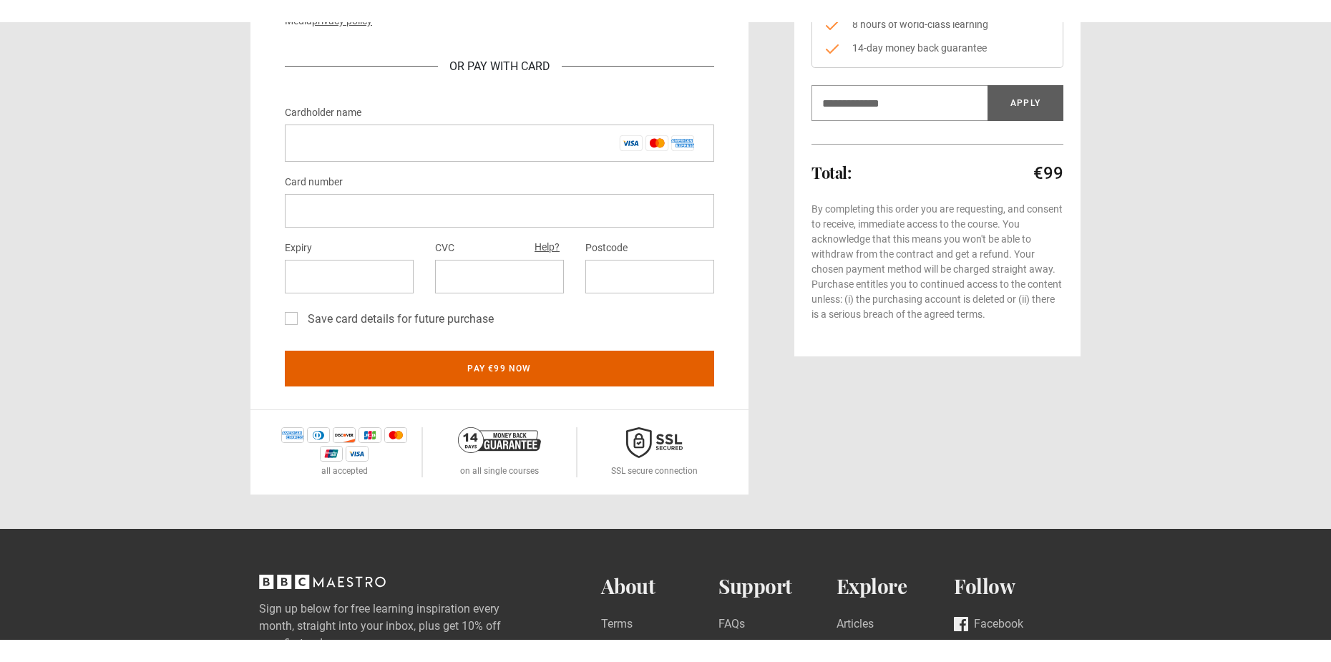
scroll to position [143, 0]
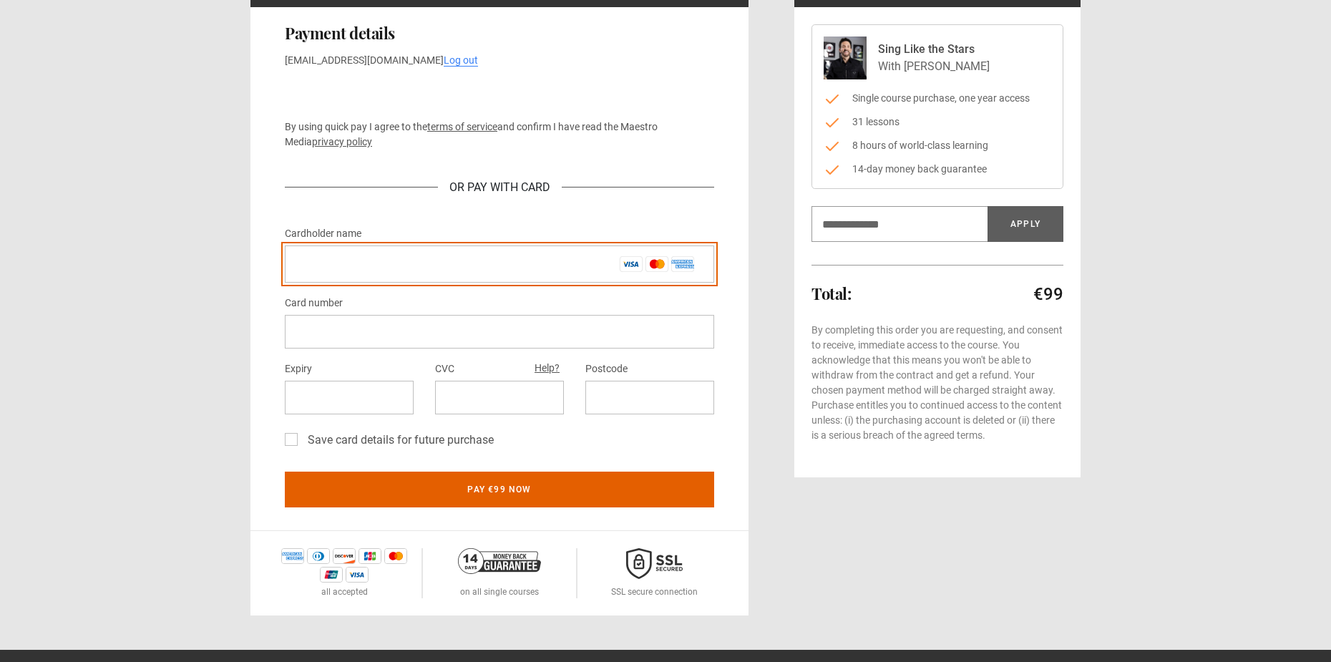
click at [363, 248] on input "Cardholder name *" at bounding box center [499, 263] width 429 height 37
type input "*"
type input "**********"
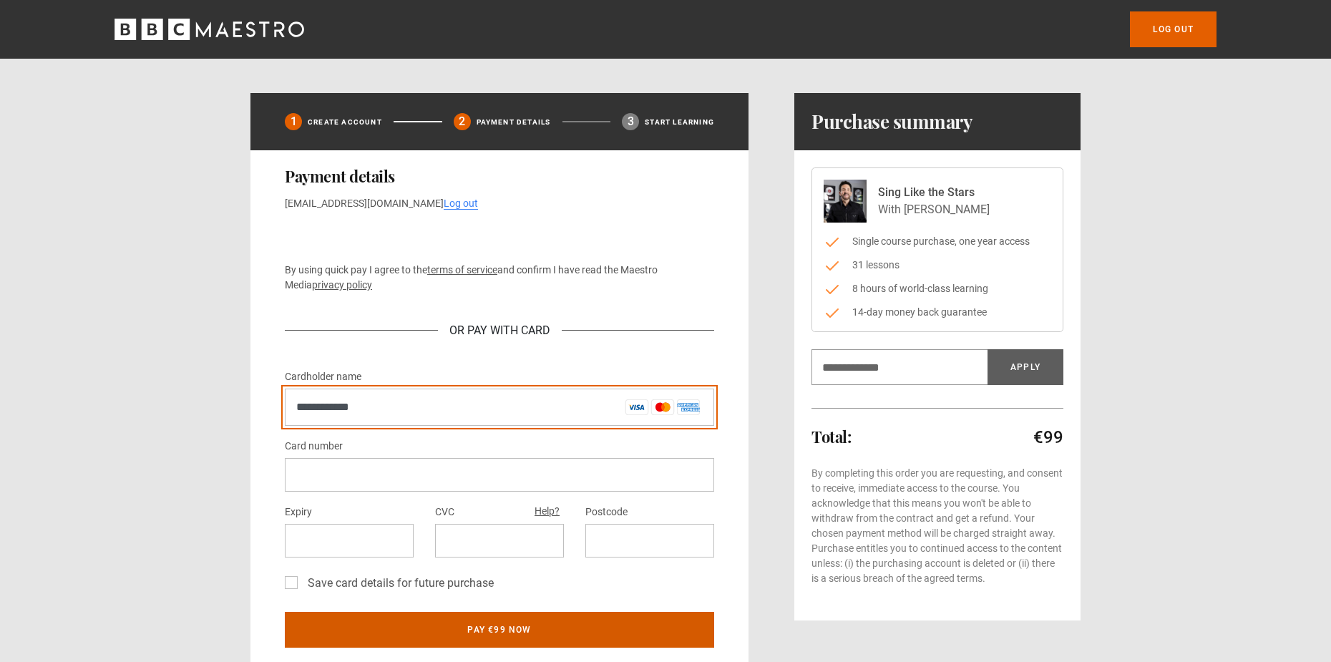
scroll to position [215, 0]
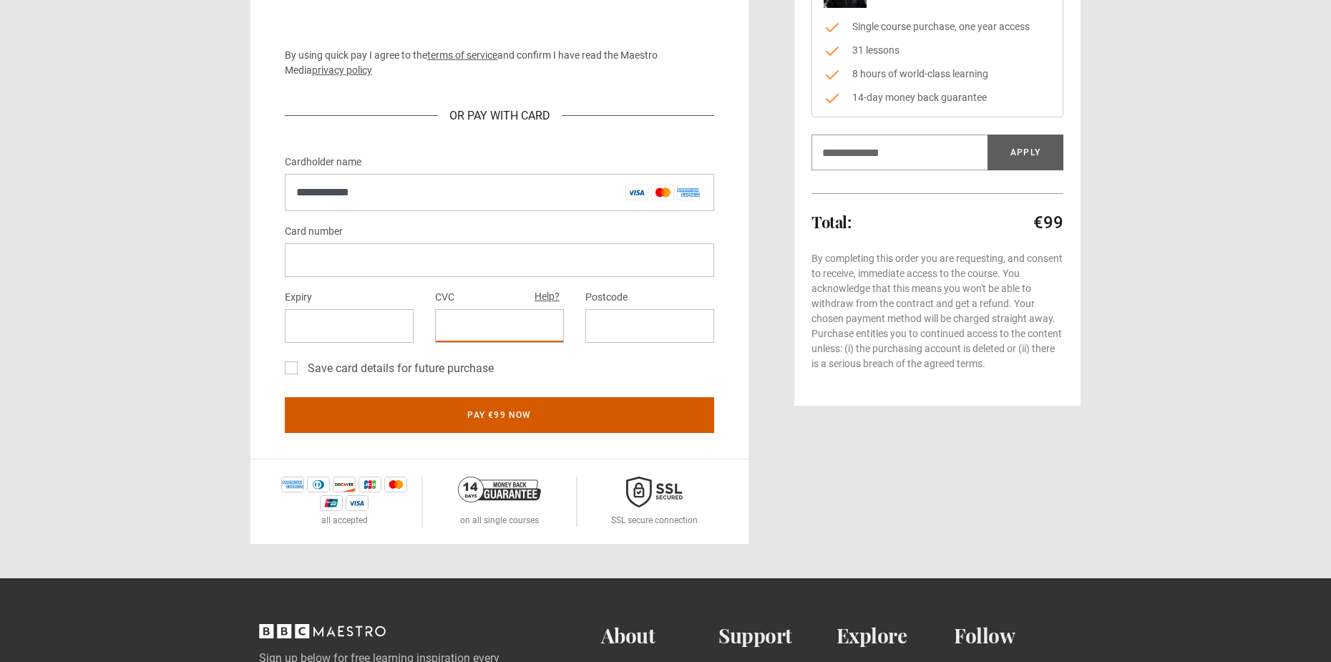
click at [517, 412] on button "Pay €99 now" at bounding box center [499, 415] width 429 height 36
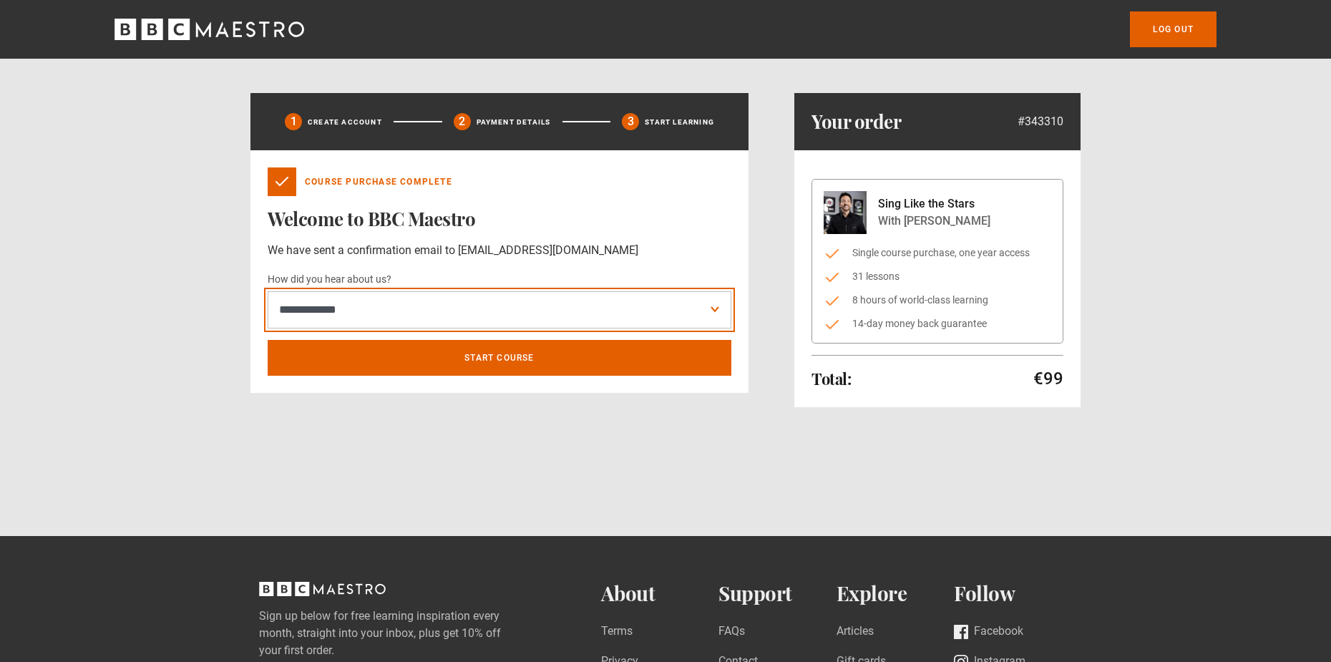
click at [465, 301] on select "**********" at bounding box center [500, 309] width 464 height 37
select select "******"
click at [268, 291] on select "**********" at bounding box center [500, 309] width 464 height 37
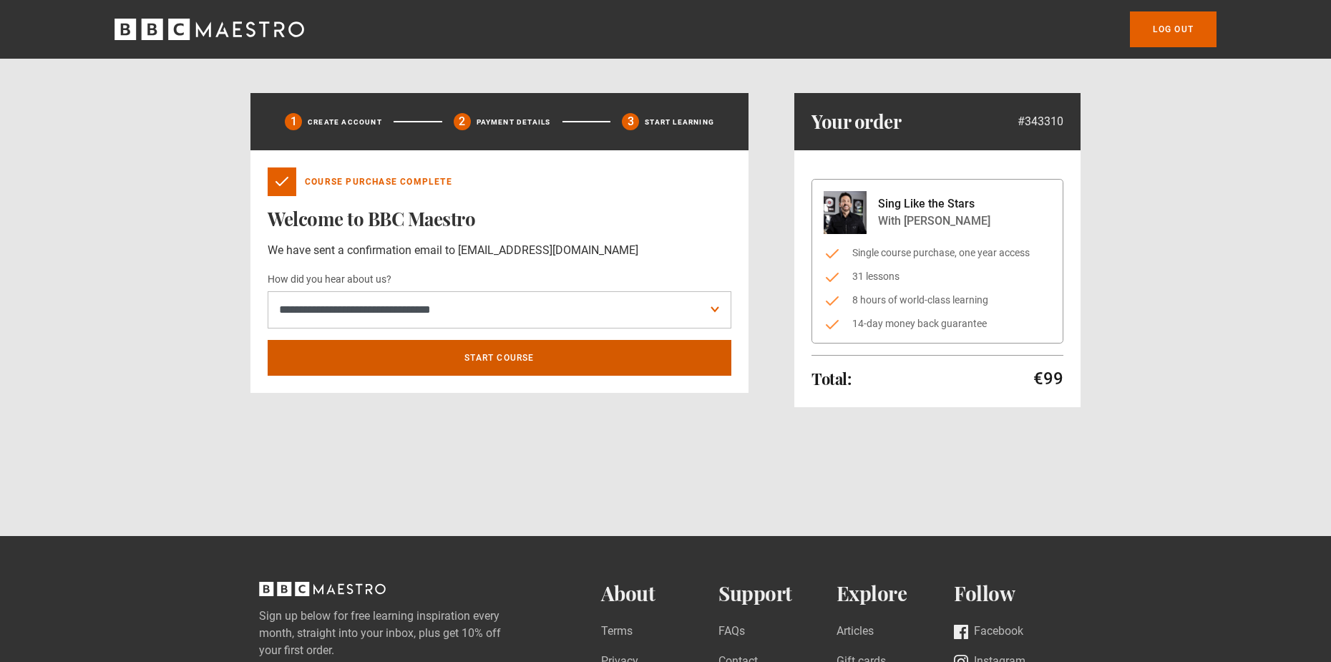
click at [452, 366] on link "Start course" at bounding box center [500, 358] width 464 height 36
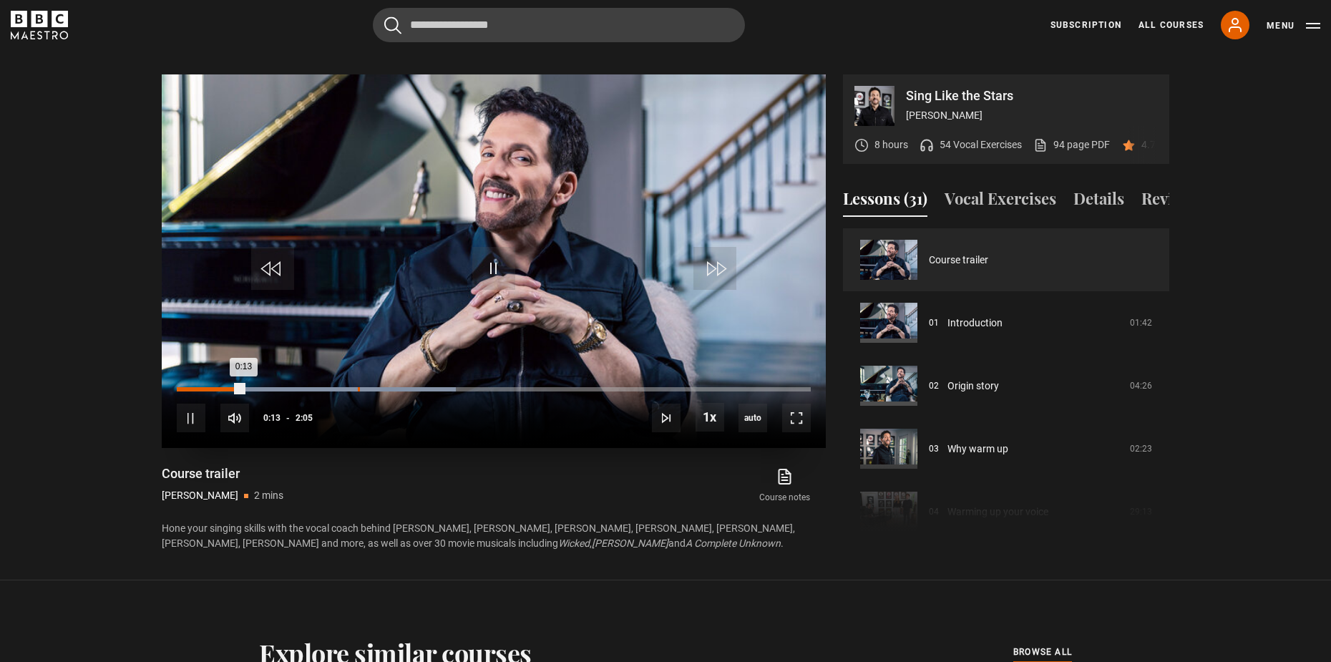
click at [358, 387] on div "Loaded : 44.00% 0:35 0:13" at bounding box center [494, 389] width 634 height 4
click at [422, 387] on div "0:48" at bounding box center [422, 389] width 2 height 4
click at [485, 369] on div "10s Skip Back 10 seconds Pause 10s Skip Forward 10 seconds Loaded : 56.00% 0:51…" at bounding box center [494, 408] width 664 height 79
click at [510, 369] on div "10s Skip Back 10 seconds Pause 10s Skip Forward 10 seconds Loaded : 56.00% 0:51…" at bounding box center [494, 408] width 664 height 79
click at [518, 369] on div "10s Skip Back 10 seconds Pause 10s Skip Forward 10 seconds Loaded : 60.00% 0:51…" at bounding box center [494, 408] width 664 height 79
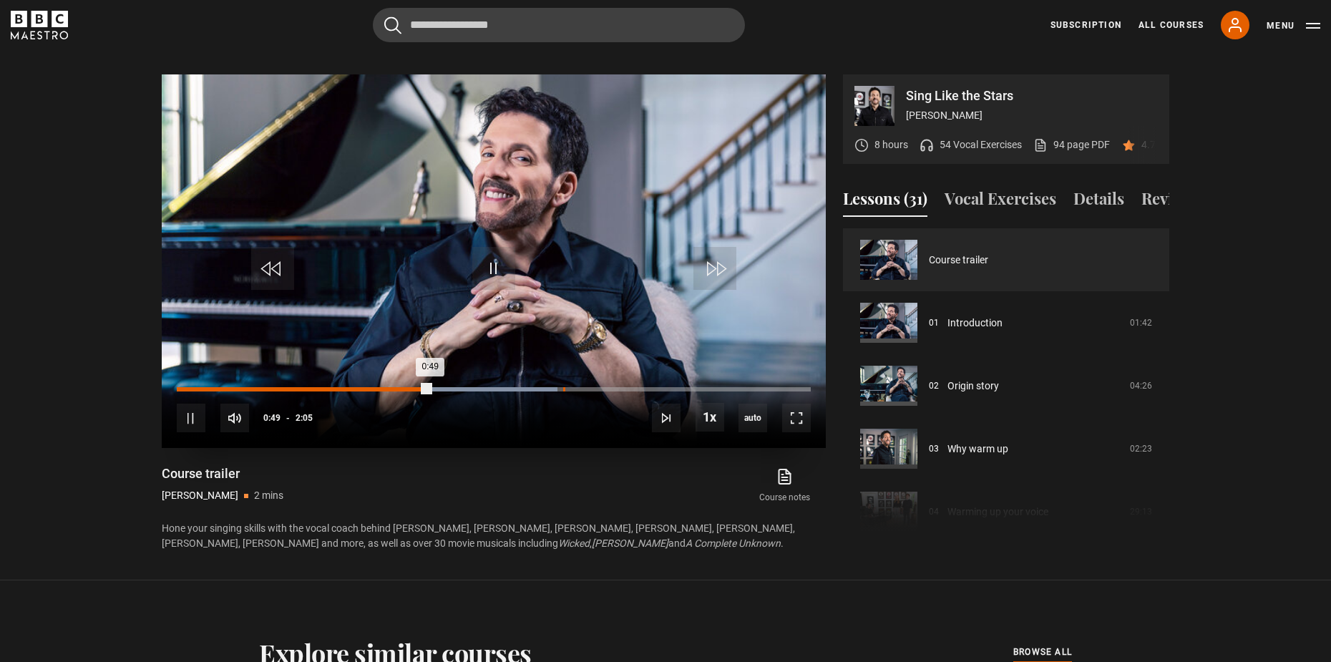
click at [564, 387] on div "1:16" at bounding box center [564, 389] width 2 height 4
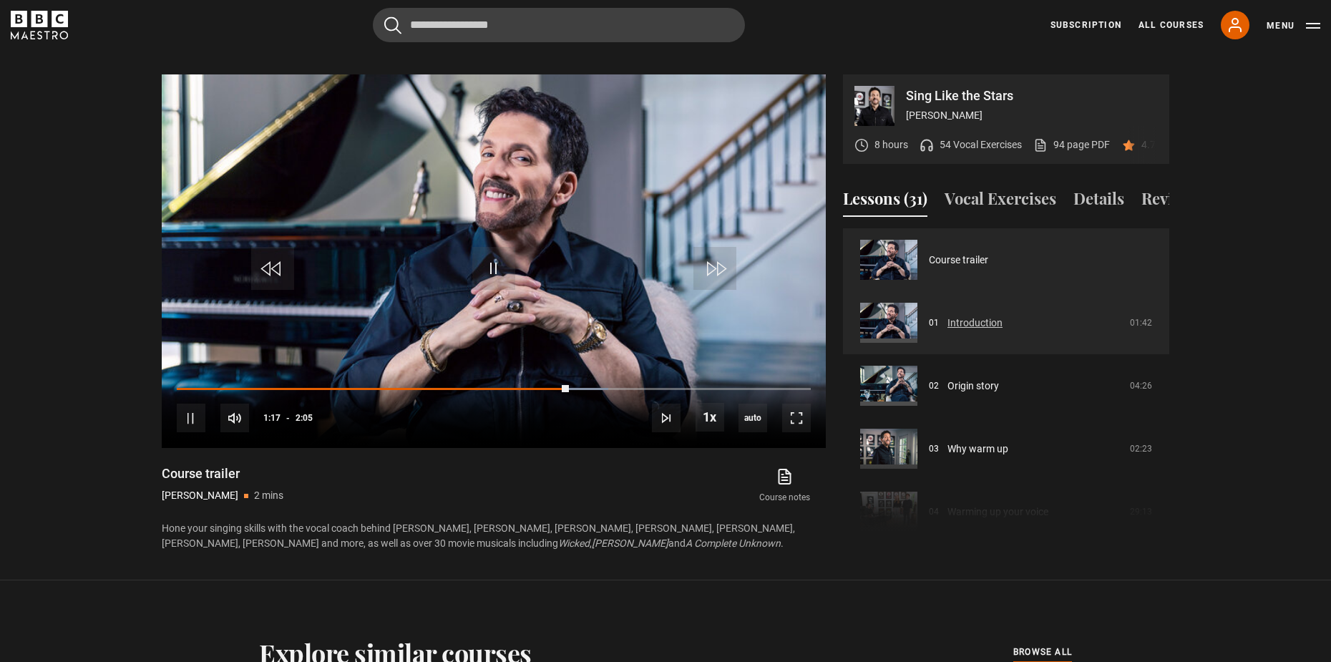
drag, startPoint x: 889, startPoint y: 320, endPoint x: 868, endPoint y: 324, distance: 21.2
click at [948, 319] on link "Introduction" at bounding box center [975, 323] width 55 height 15
click at [956, 320] on link "Introduction" at bounding box center [975, 323] width 55 height 15
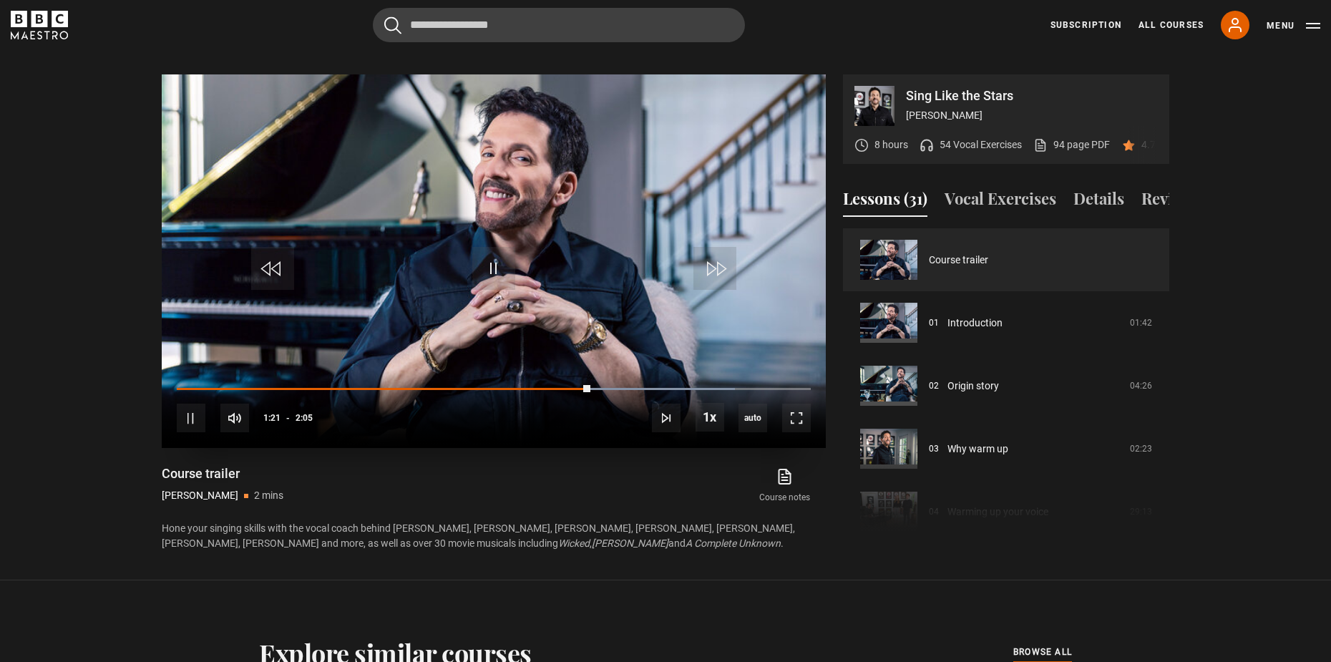
click at [724, 229] on video "Video Player" at bounding box center [494, 261] width 664 height 374
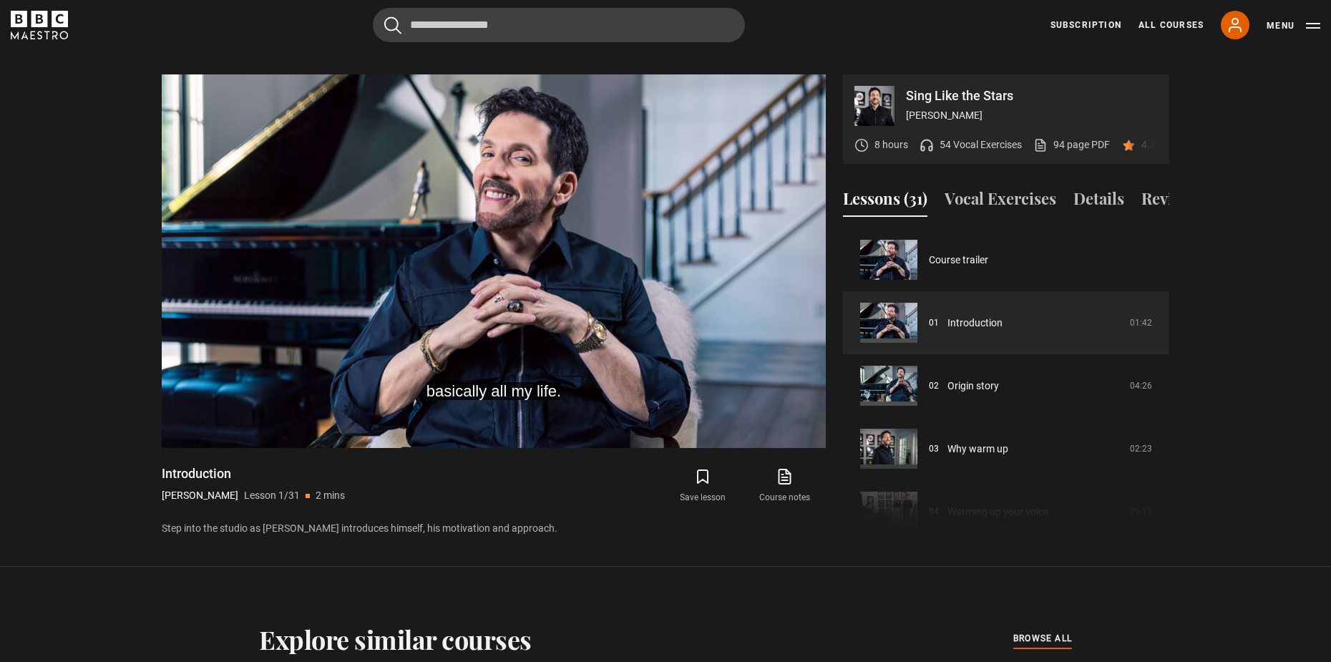
drag, startPoint x: 439, startPoint y: 279, endPoint x: 172, endPoint y: 558, distance: 386.2
click at [174, 555] on section "Sing Like the Stars [PERSON_NAME] 8 hours 54 Vocal Exercises 94 page PDF (opens…" at bounding box center [665, 292] width 1331 height 550
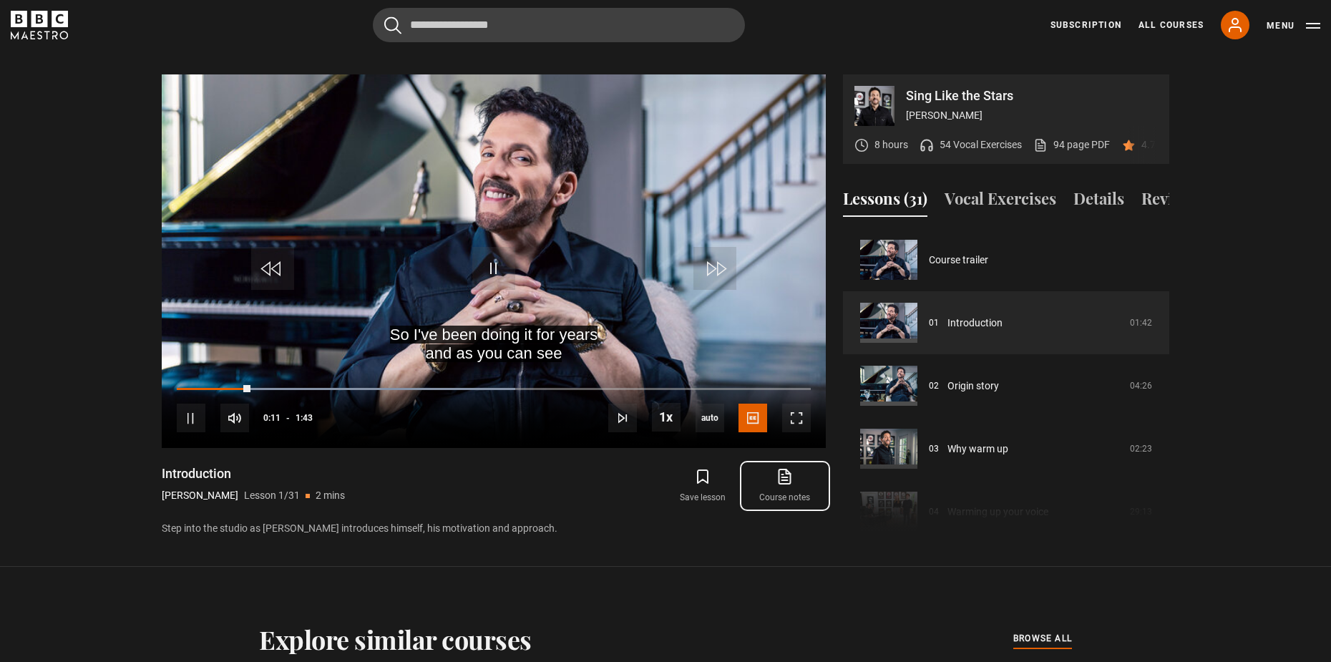
click at [783, 474] on link "Course notes opens in new tab" at bounding box center [785, 486] width 82 height 42
click at [575, 235] on video "Video Player" at bounding box center [494, 261] width 664 height 374
